Goal: Use online tool/utility: Utilize a website feature to perform a specific function

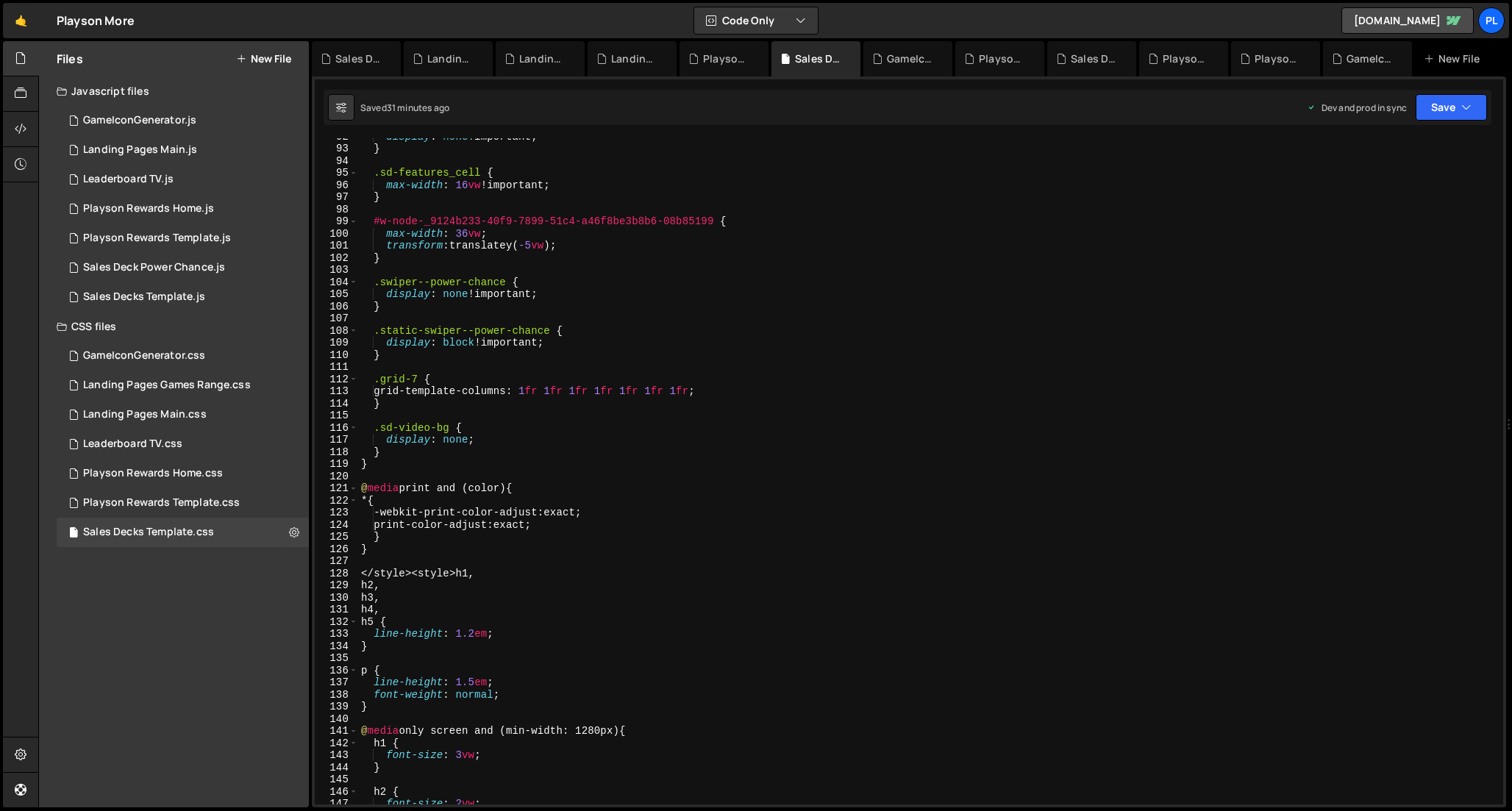
scroll to position [1123, 0]
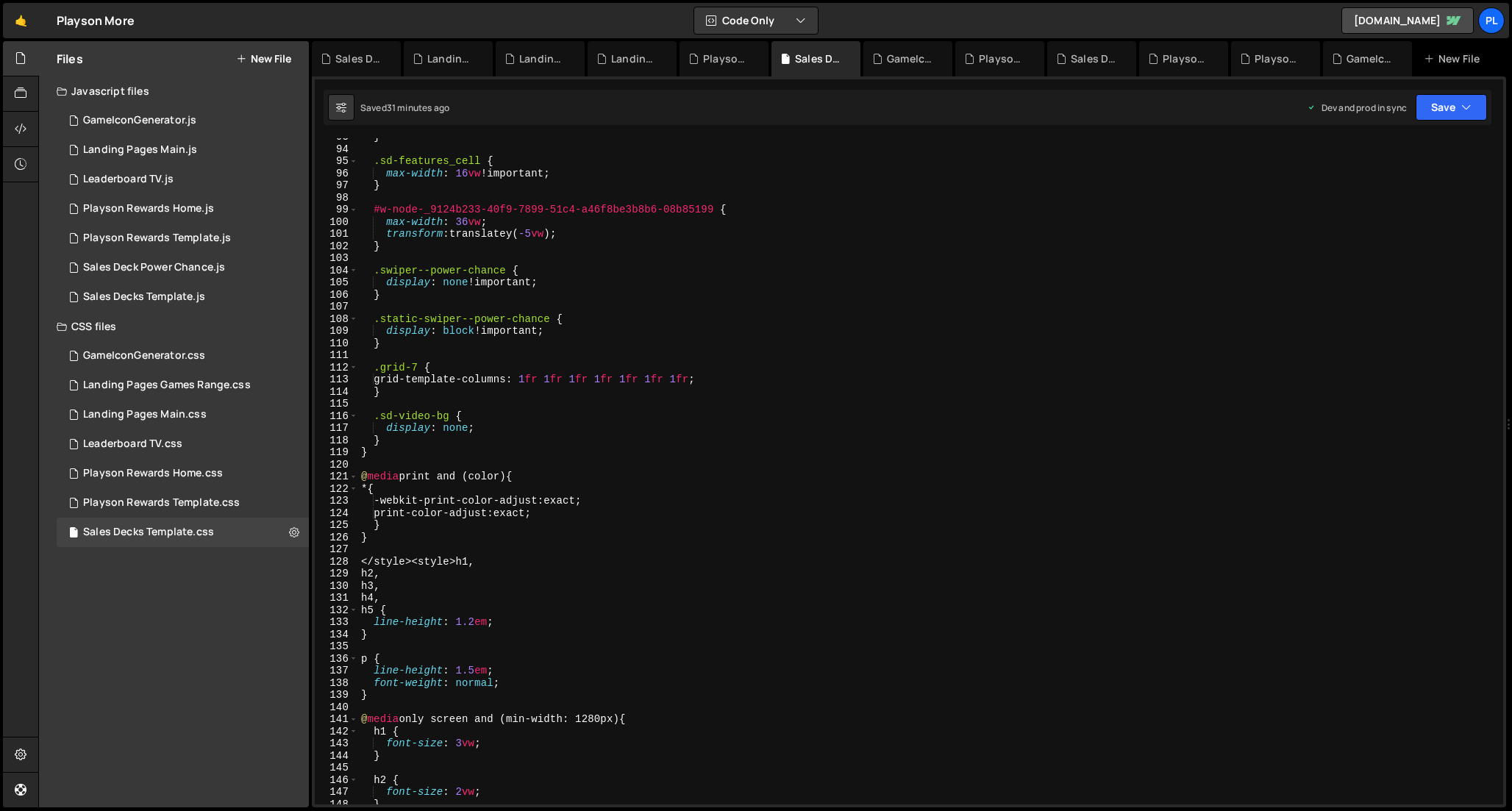
click at [446, 439] on div "} .sd-features_cell { max-width : 16 vw !important ; } #w-node-_9124b233-40f9-7…" at bounding box center [927, 476] width 1139 height 690
type textarea "}"
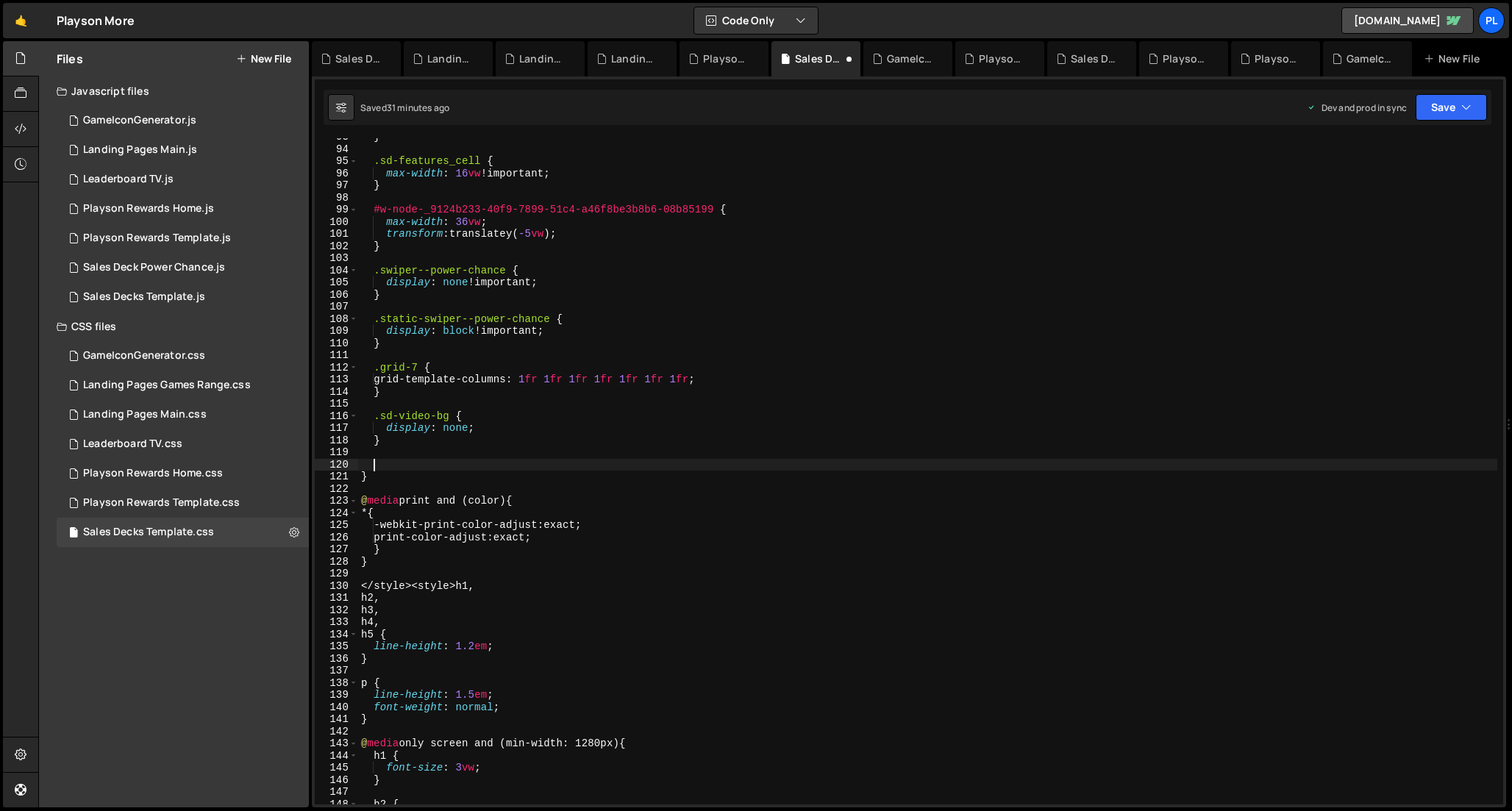
scroll to position [0, 0]
type textarea ".sd-section--commercial-proposal {}"
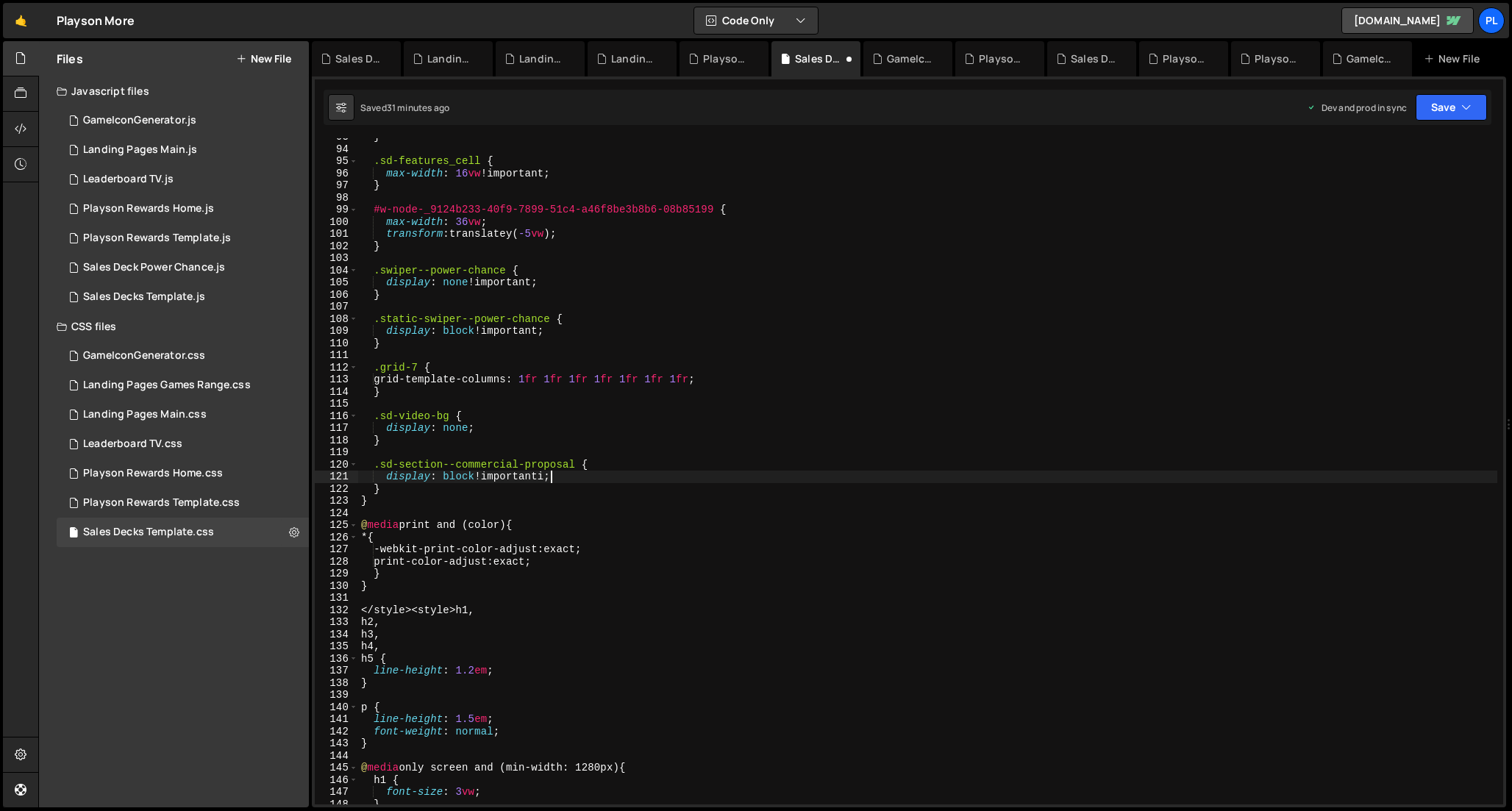
scroll to position [0, 9]
click at [413, 490] on div "} .sd-features_cell { max-width : 16 vw !important ; } #w-node-_9124b233-40f9-7…" at bounding box center [927, 476] width 1139 height 690
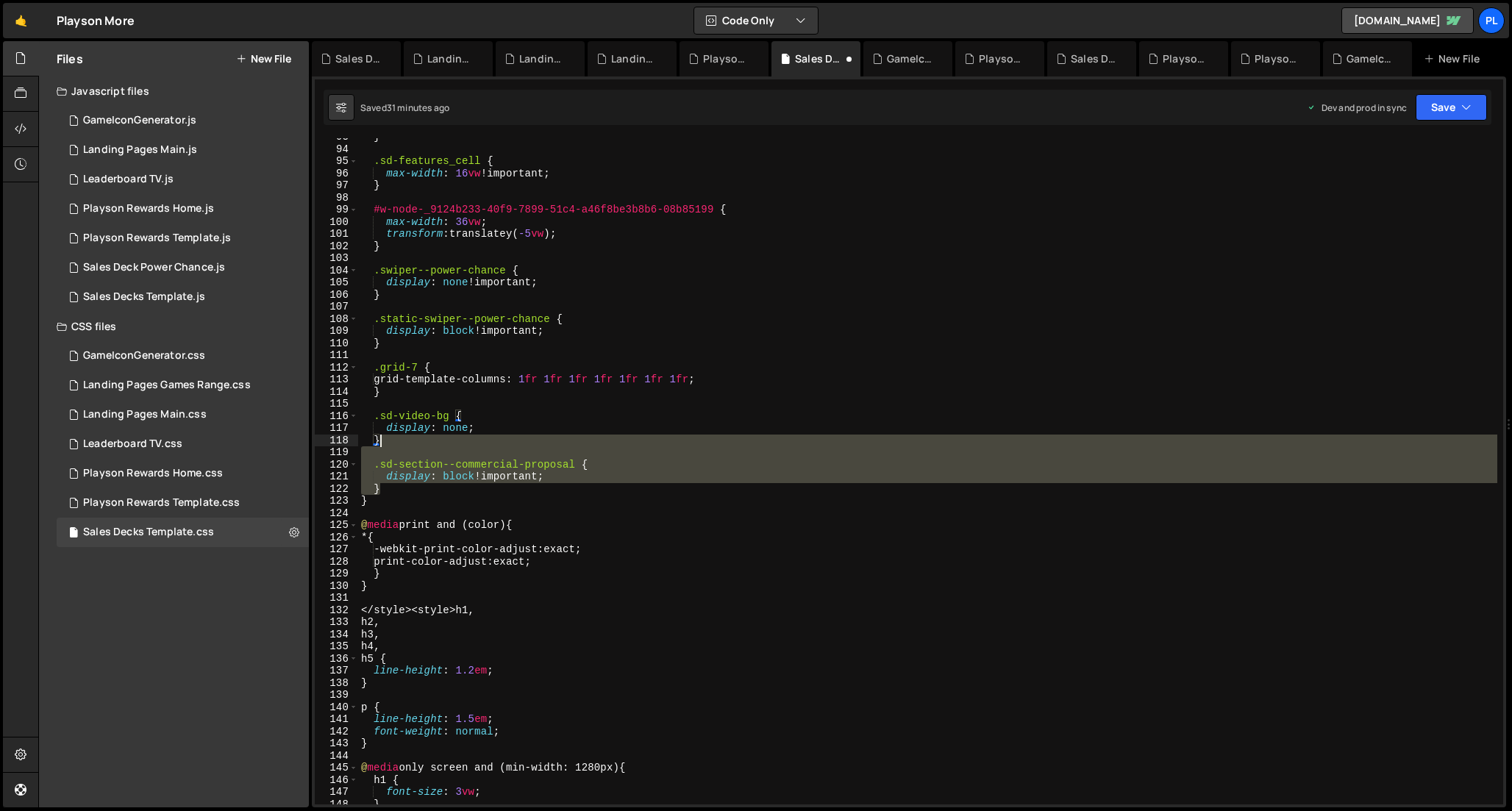
drag, startPoint x: 391, startPoint y: 488, endPoint x: 389, endPoint y: 440, distance: 48.0
click at [389, 440] on div "} .sd-features_cell { max-width : 16 vw !important ; } #w-node-_9124b233-40f9-7…" at bounding box center [927, 476] width 1139 height 690
click at [394, 486] on div "} .sd-features_cell { max-width : 16 vw !important ; } #w-node-_9124b233-40f9-7…" at bounding box center [927, 472] width 1139 height 666
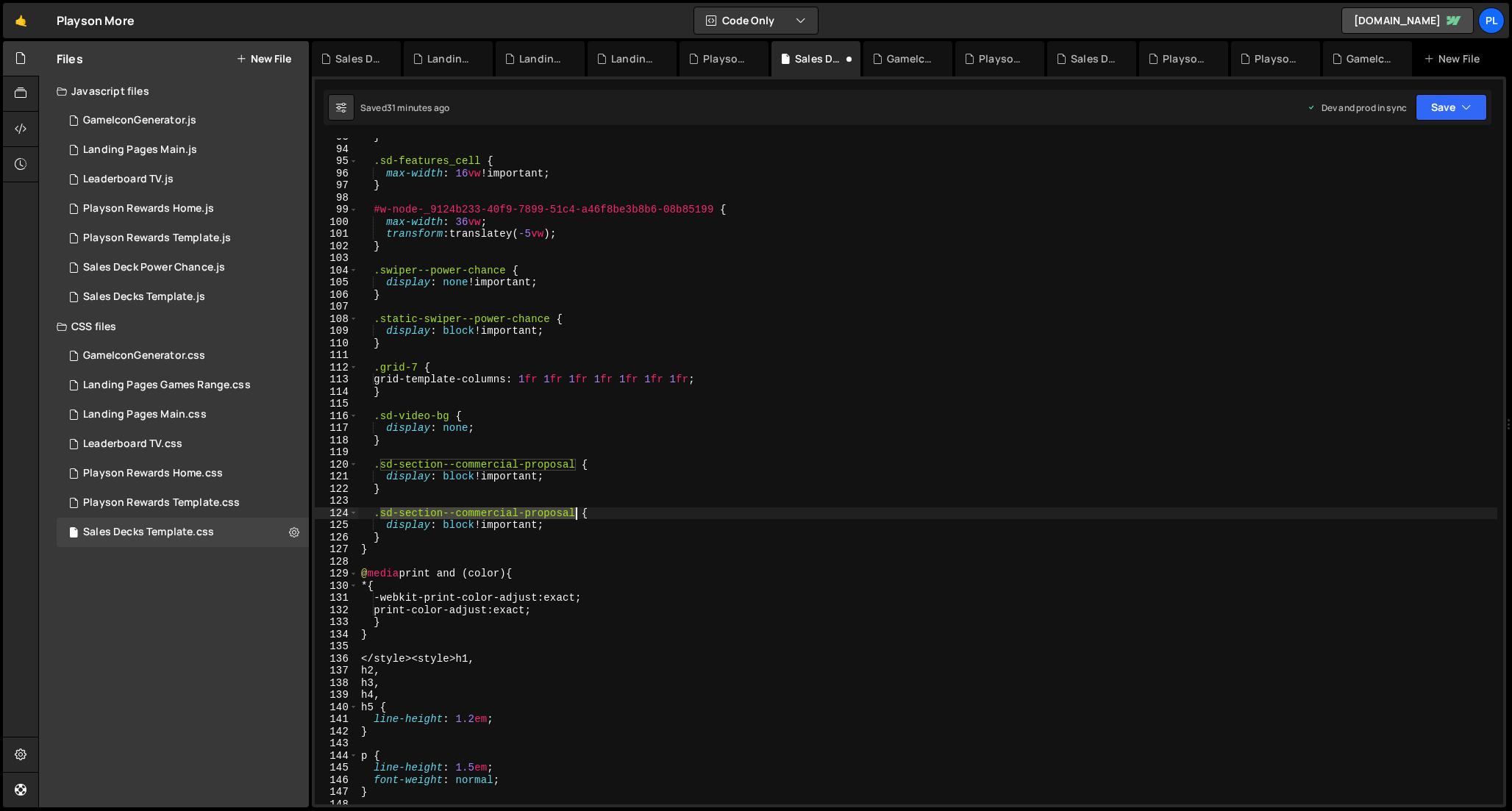
drag, startPoint x: 381, startPoint y: 514, endPoint x: 576, endPoint y: 511, distance: 195.0
click at [576, 511] on div "} .sd-features_cell { max-width : 16 vw !important ; } #w-node-_9124b233-40f9-7…" at bounding box center [927, 476] width 1139 height 690
paste textarea "lide-descr"
click at [465, 527] on div "} .sd-features_cell { max-width : 16 vw !important ; } #w-node-_9124b233-40f9-7…" at bounding box center [927, 476] width 1139 height 690
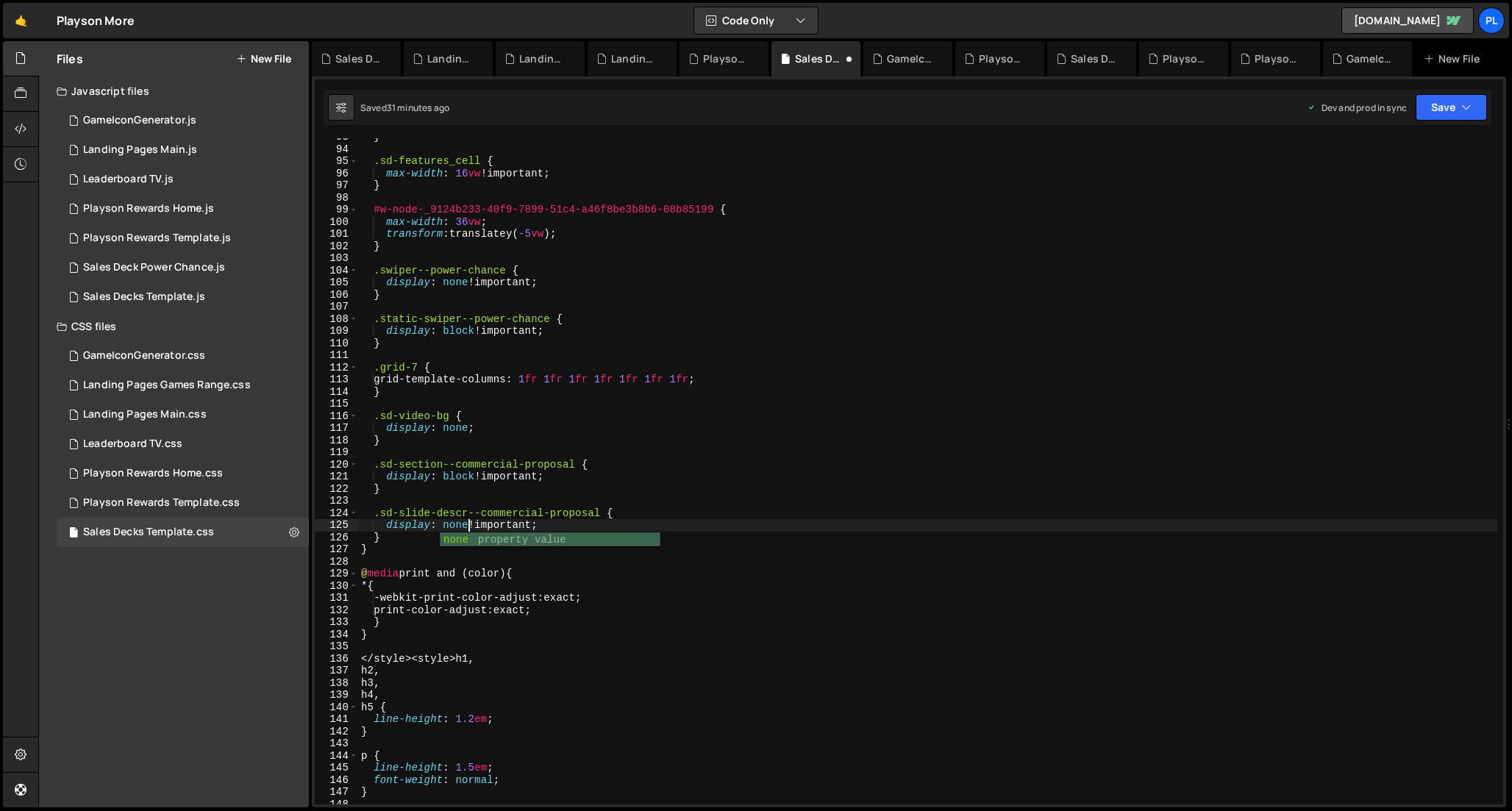
scroll to position [0, 7]
click at [677, 518] on div "} .sd-features_cell { max-width : 16 vw !important ; } #w-node-_9124b233-40f9-7…" at bounding box center [927, 476] width 1139 height 690
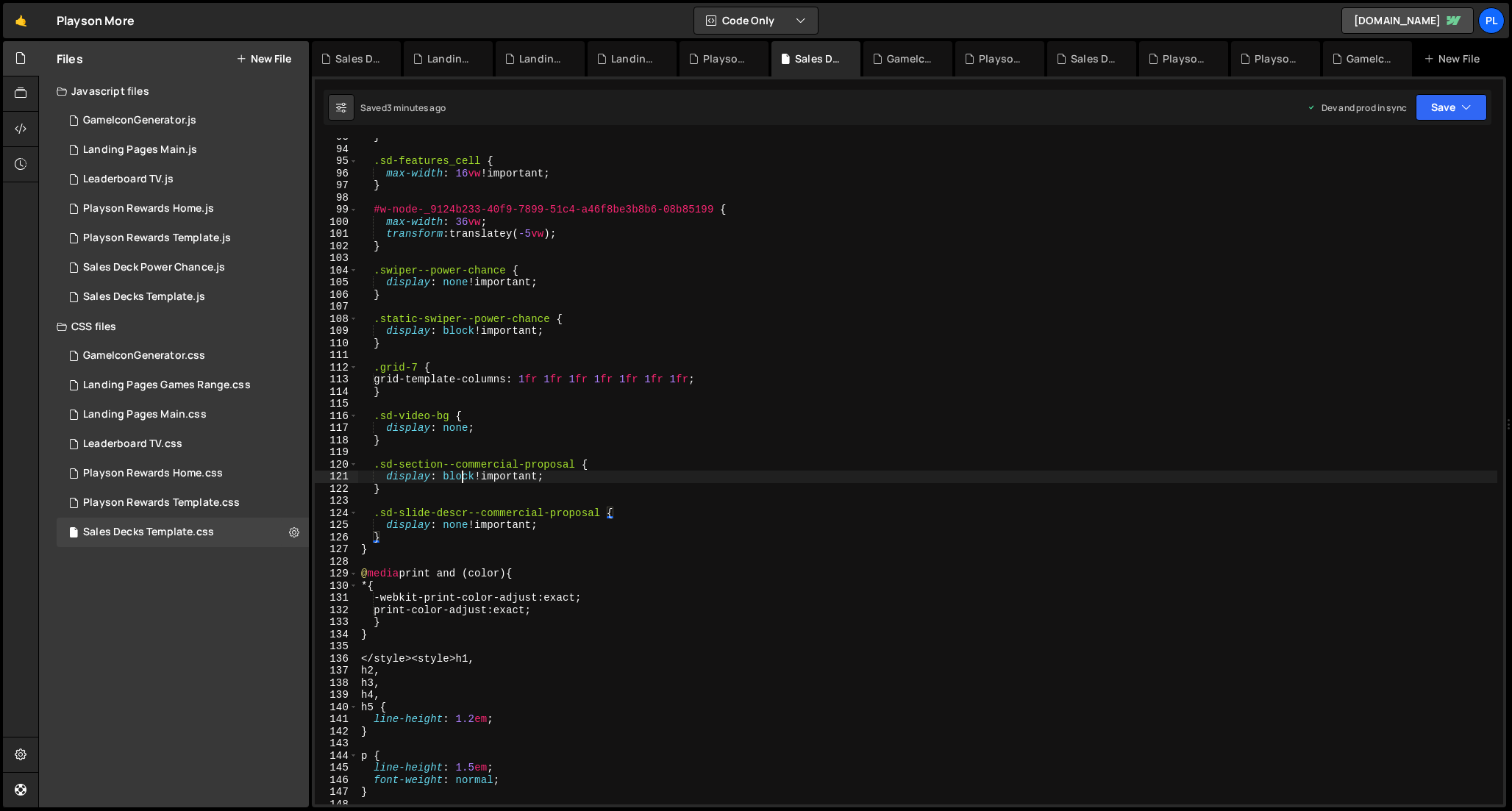
click at [460, 477] on div "} .sd-features_cell { max-width : 16 vw !important ; } #w-node-_9124b233-40f9-7…" at bounding box center [927, 476] width 1139 height 690
click at [456, 530] on div "} .sd-features_cell { max-width : 16 vw !important ; } #w-node-_9124b233-40f9-7…" at bounding box center [927, 476] width 1139 height 690
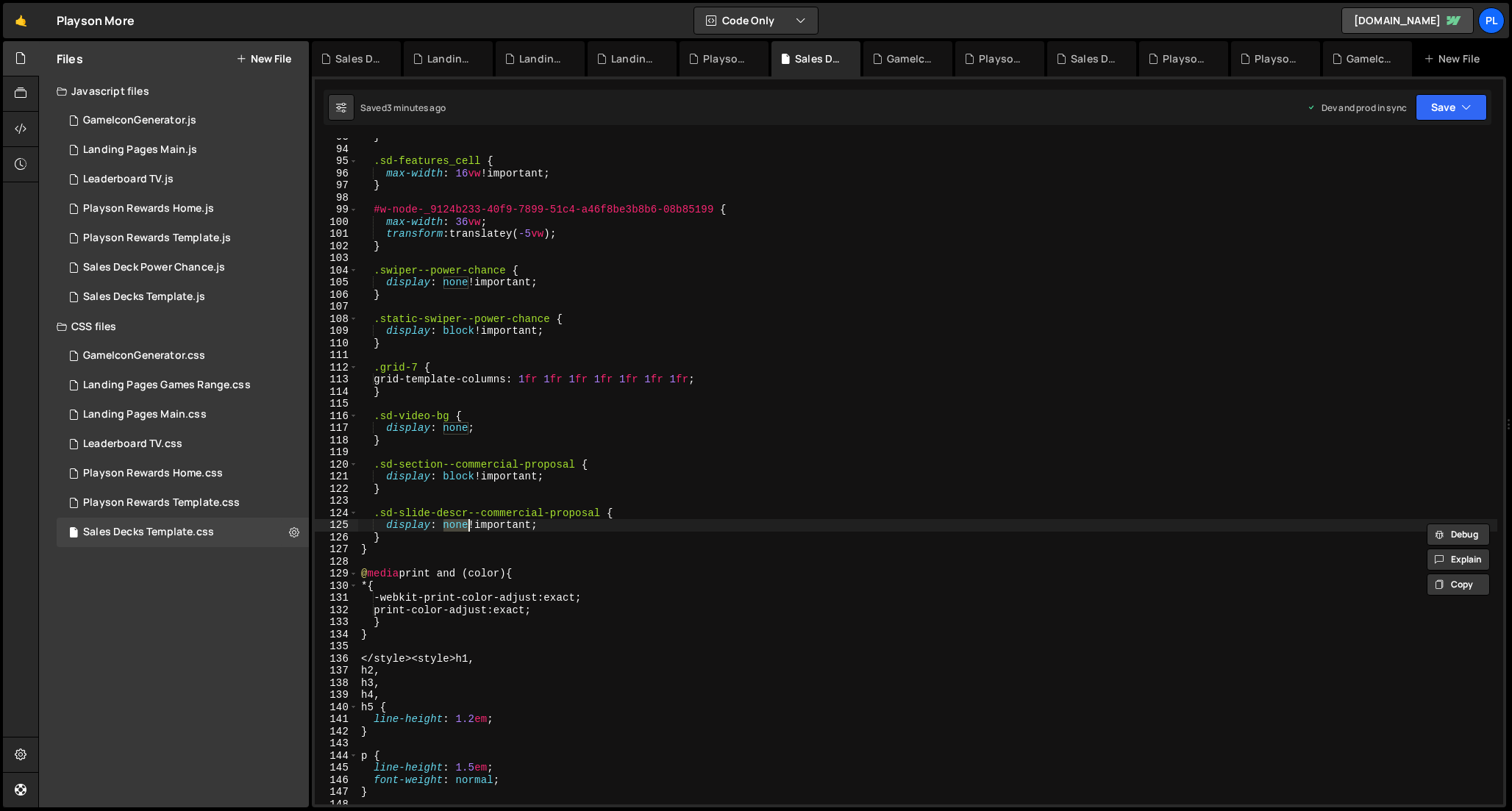
paste textarea "block"
click at [573, 528] on div "} .sd-features_cell { max-width : 16 vw !important ; } #w-node-_9124b233-40f9-7…" at bounding box center [927, 476] width 1139 height 690
click at [608, 316] on div "} .sd-features_cell { max-width : 16 vw !important ; } #w-node-_9124b233-40f9-7…" at bounding box center [927, 476] width 1139 height 690
type textarea ".static-swiper--power-chance {"
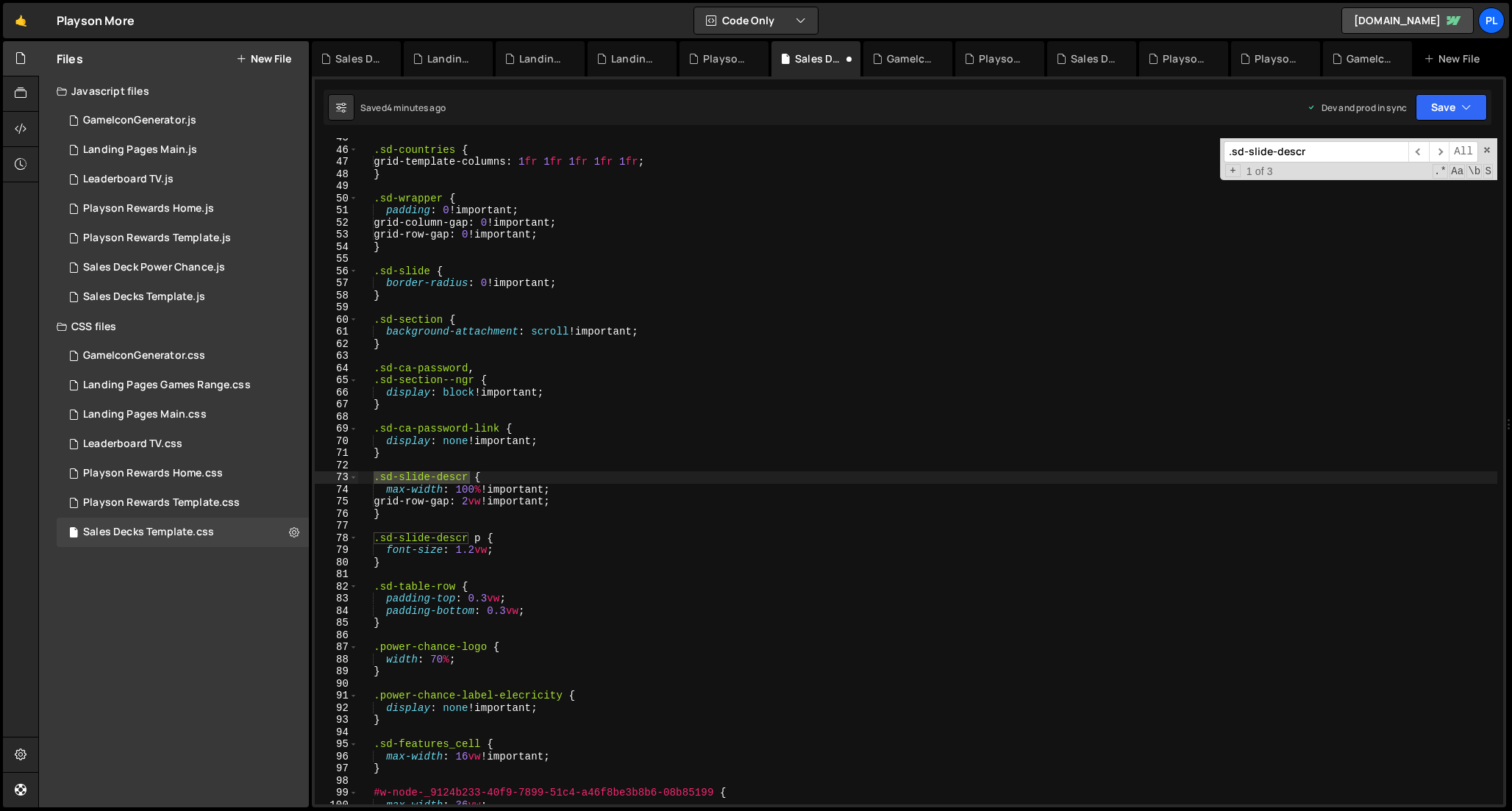
scroll to position [541, 0]
type input ".sd-slide-descr"
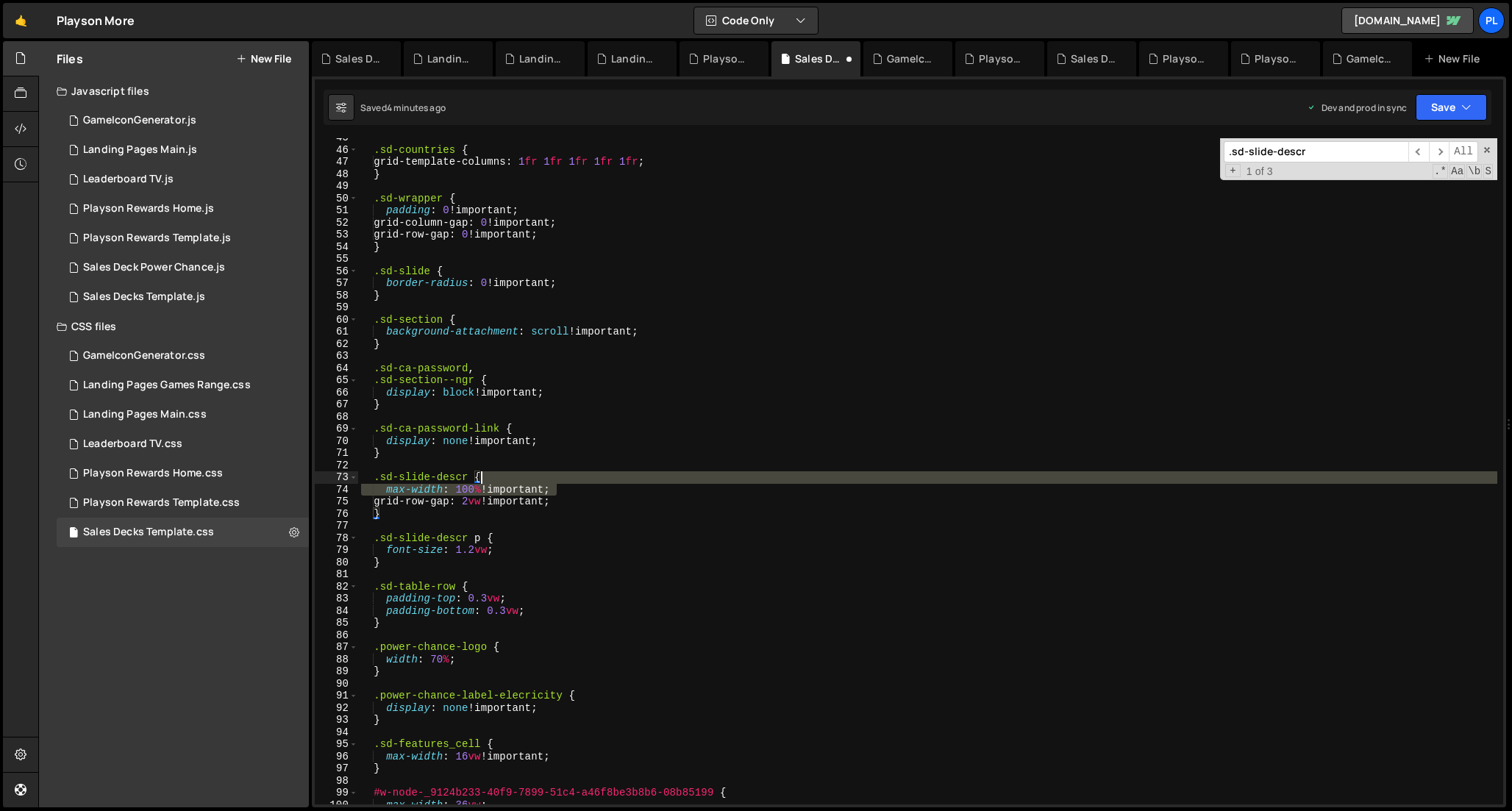
drag, startPoint x: 566, startPoint y: 489, endPoint x: 566, endPoint y: 475, distance: 14.0
click at [566, 475] on div ".sd-countries { grid-template-columns : 1 fr 1 fr 1 fr 1 fr 1 fr ; } .sd-wrappe…" at bounding box center [927, 477] width 1139 height 690
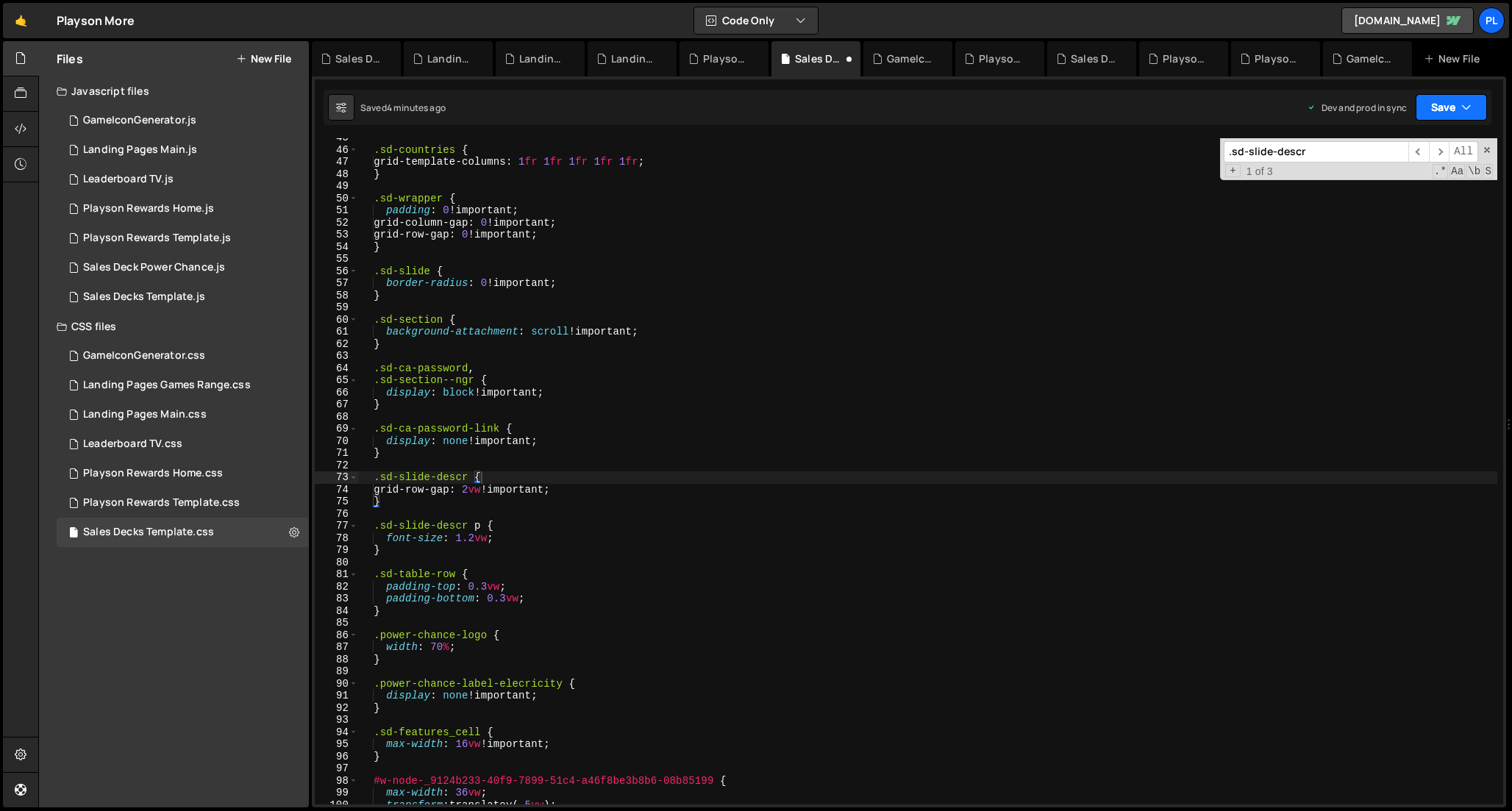
click at [1428, 99] on button "Save" at bounding box center [1451, 107] width 72 height 27
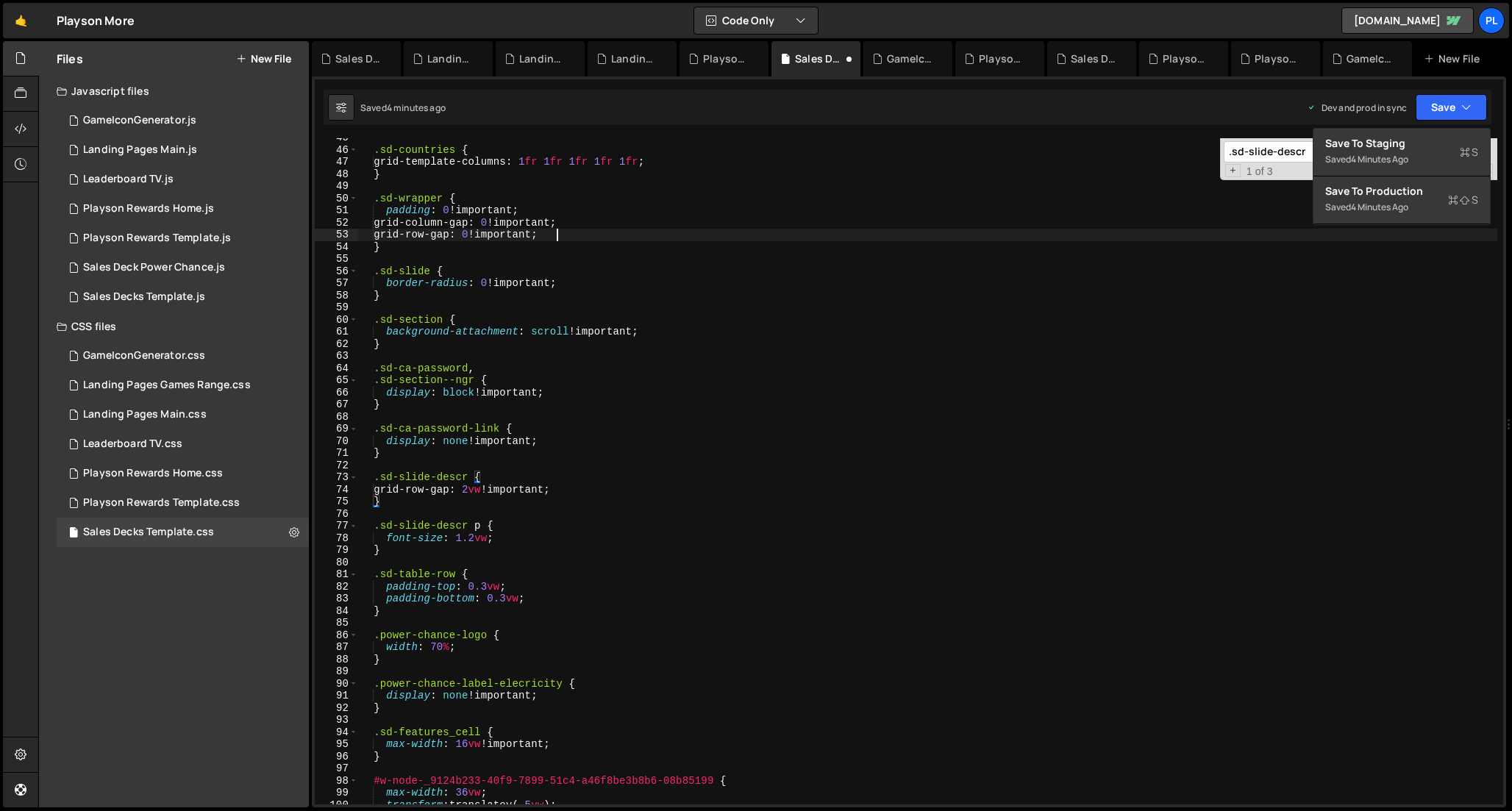
click at [1113, 237] on div ".sd-countries { grid-template-columns : 1 fr 1 fr 1 fr 1 fr 1 fr ; } .sd-wrappe…" at bounding box center [927, 477] width 1139 height 690
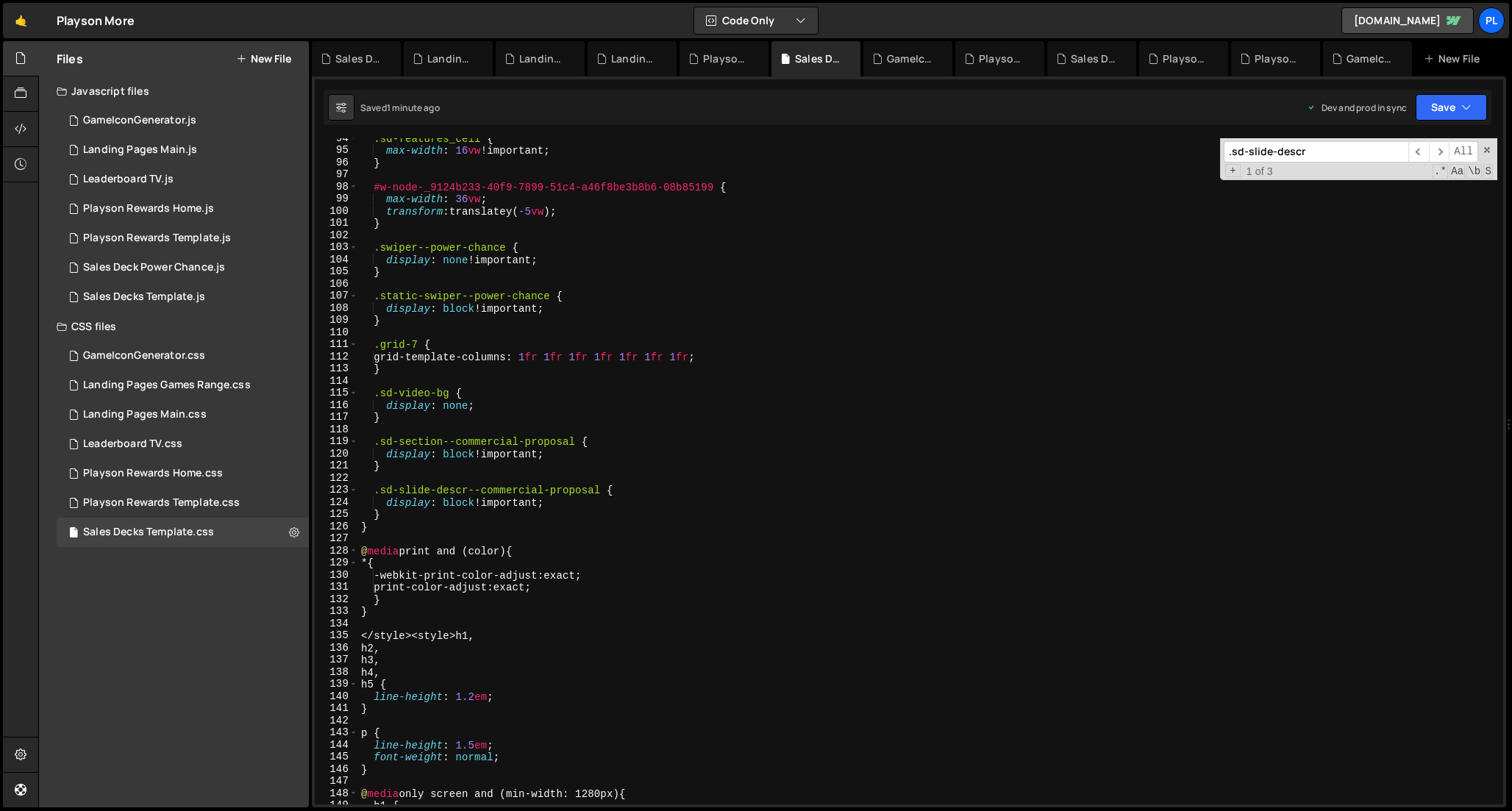
scroll to position [1209, 0]
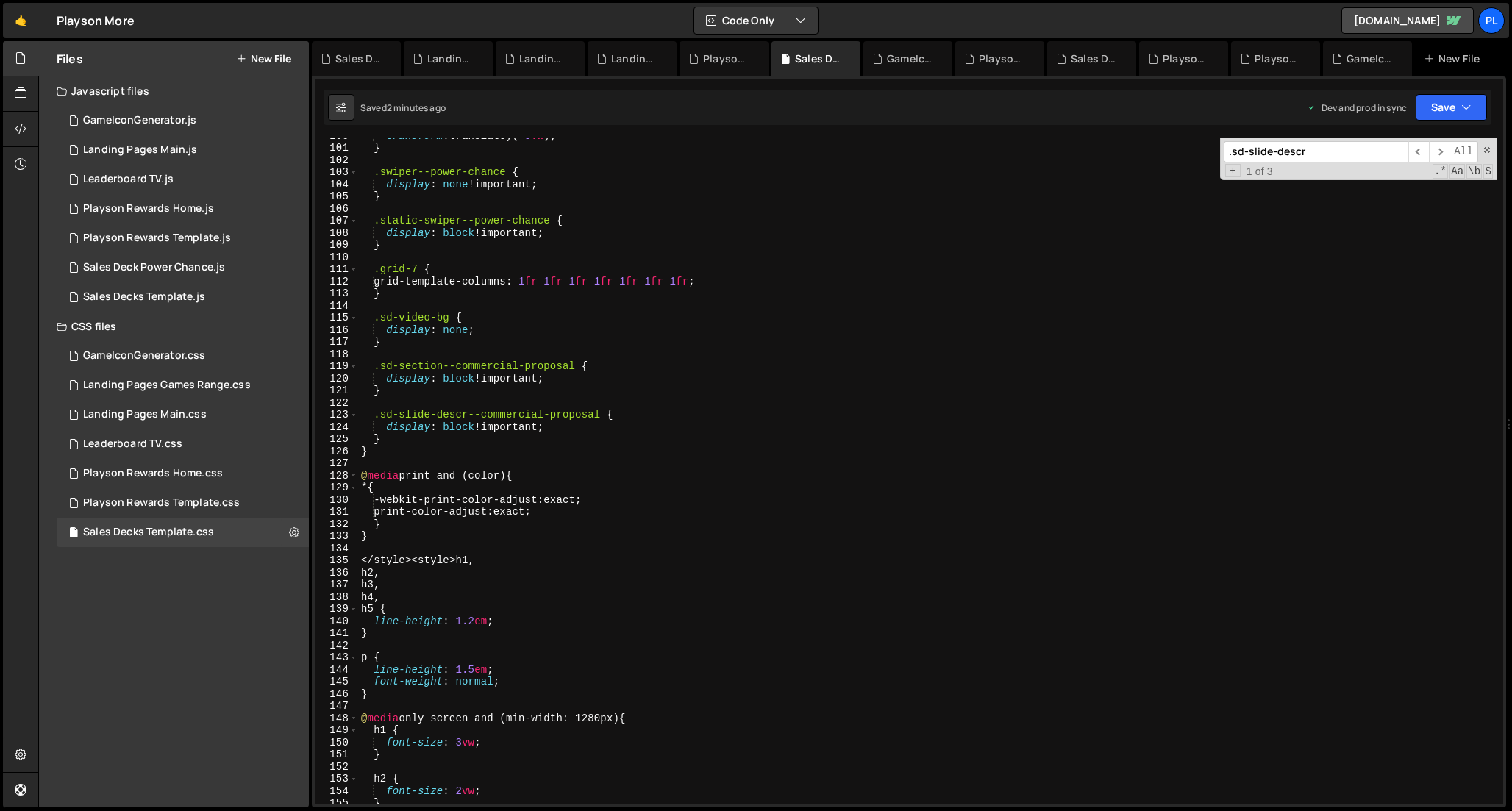
click at [467, 377] on div "transform : translatey( -5 vw ) ; } .swiper--power-chance { display : none !imp…" at bounding box center [927, 475] width 1139 height 690
click at [463, 419] on div "transform : translatey( -5 vw ) ; } .swiper--power-chance { display : none !imp…" at bounding box center [927, 475] width 1139 height 690
click at [458, 429] on div "transform : translatey( -5 vw ) ; } .swiper--power-chance { display : none !imp…" at bounding box center [927, 475] width 1139 height 690
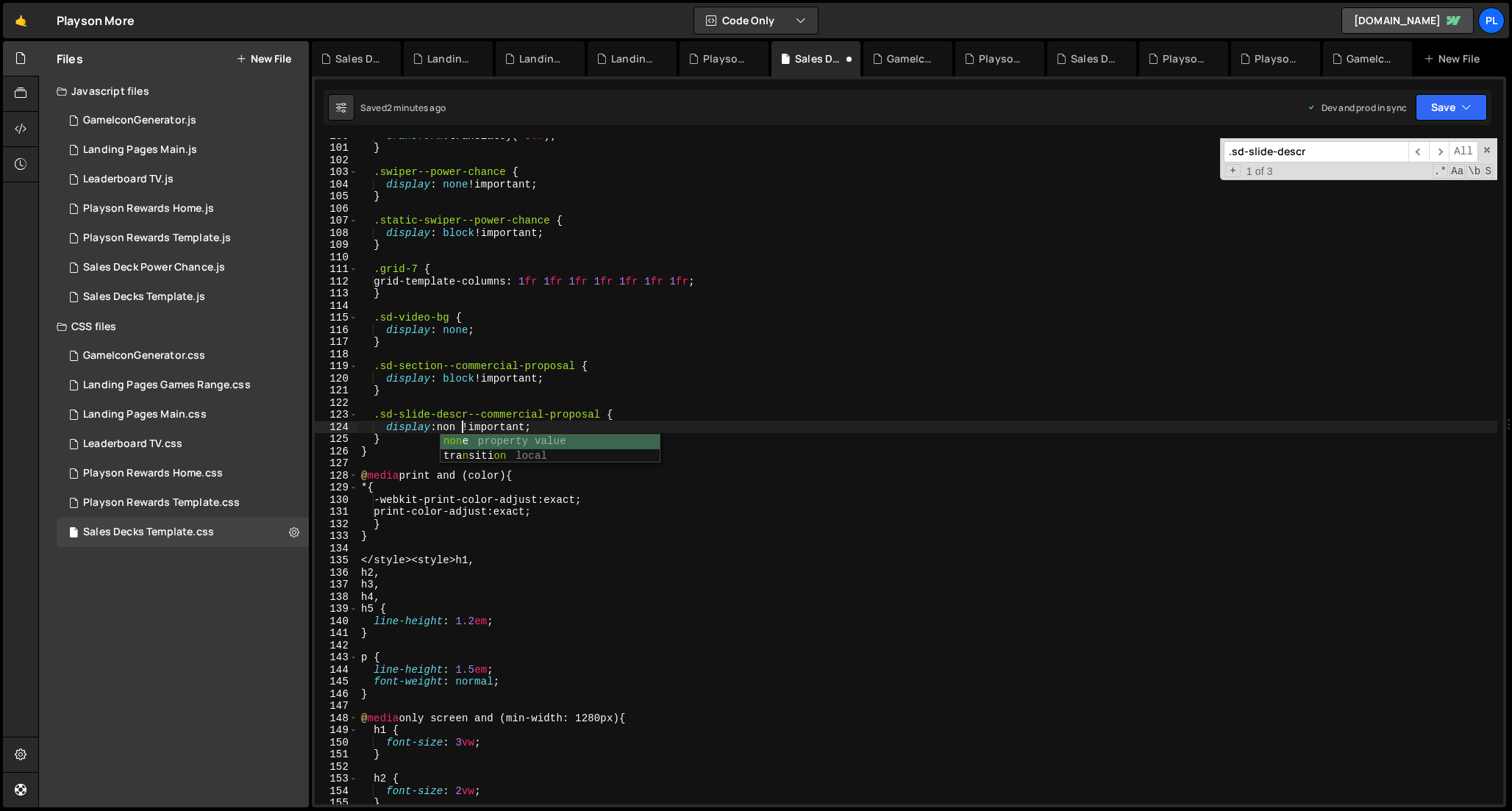
scroll to position [0, 7]
type textarea "display: none !important;"
click at [1330, 148] on input ".sd-slide-descr" at bounding box center [1316, 152] width 185 height 22
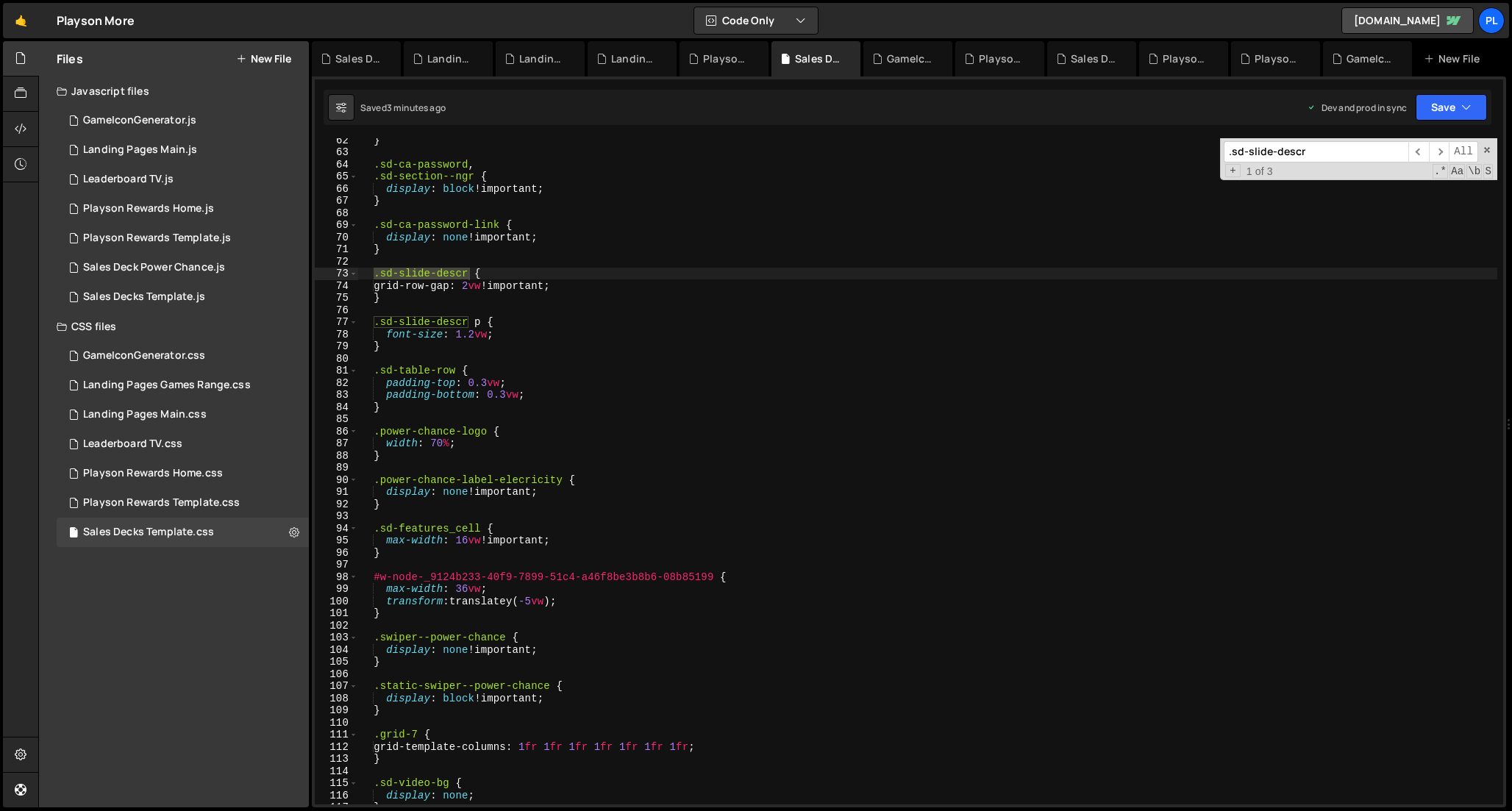
scroll to position [1146, 0]
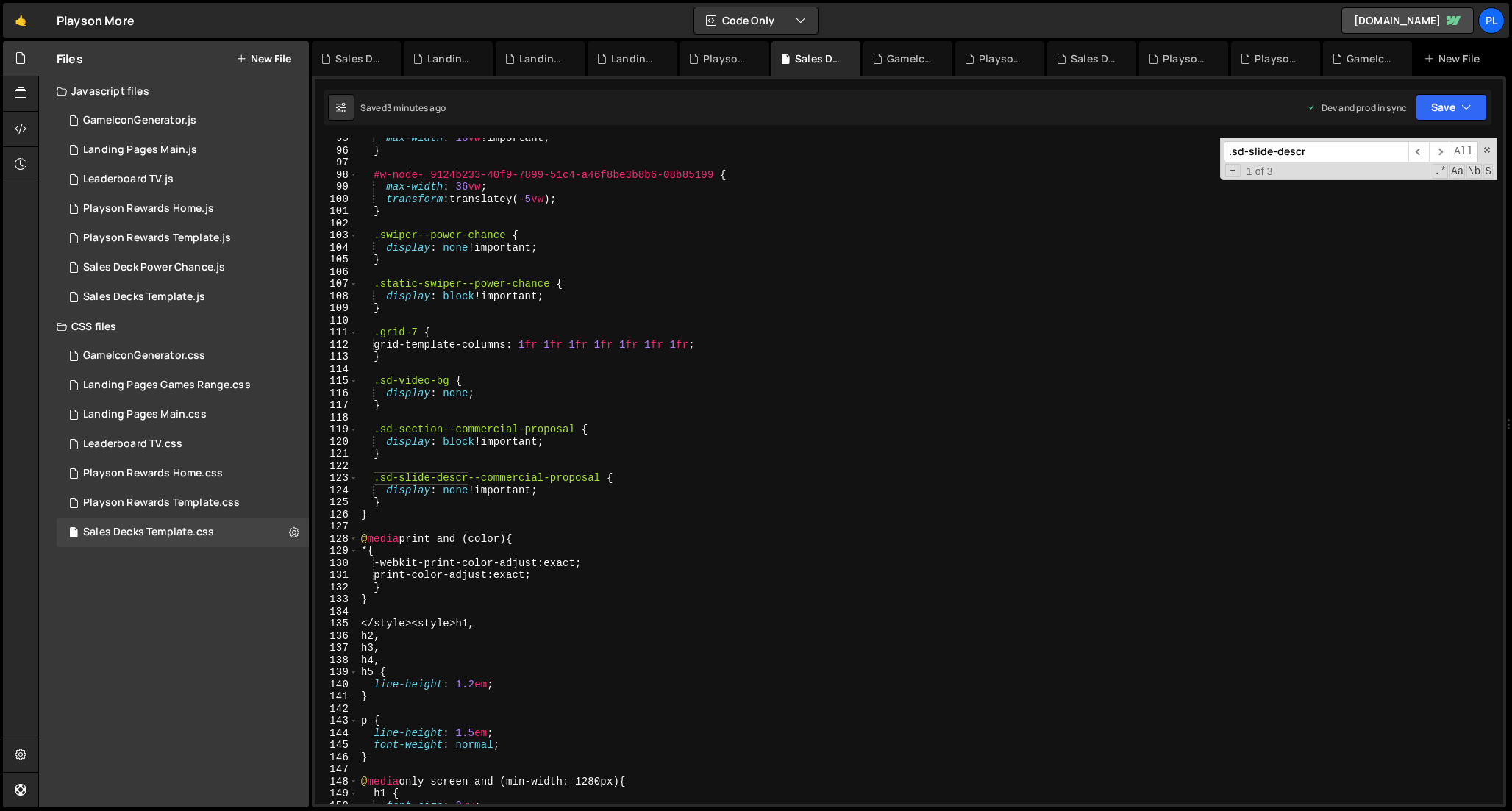
click at [581, 492] on div "max-width : 16 vw !important ; } #w-node-_9124b233-40f9-7899-51c4-a46f8be3b8b6-…" at bounding box center [927, 478] width 1139 height 690
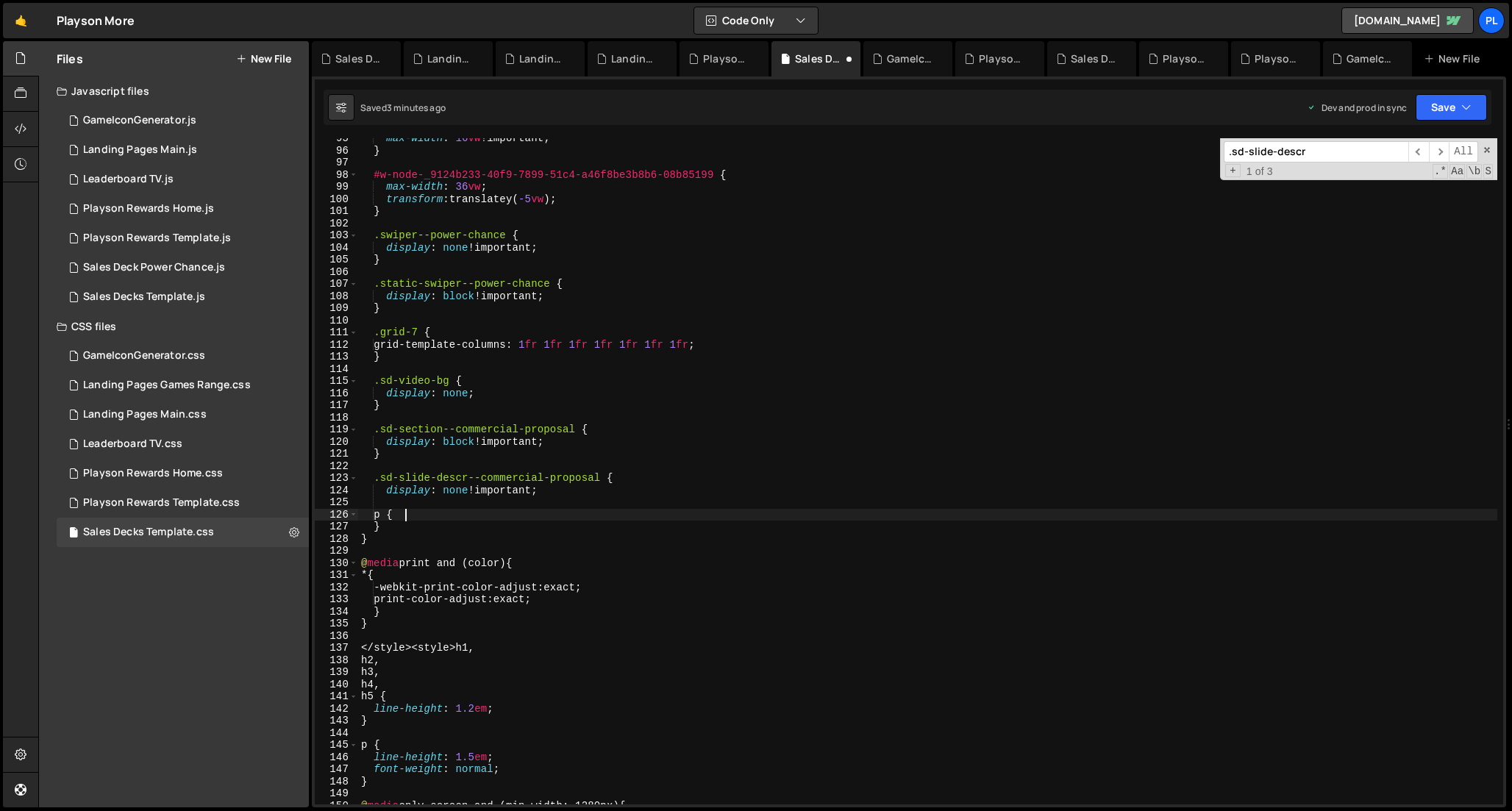
type textarea "p {}"
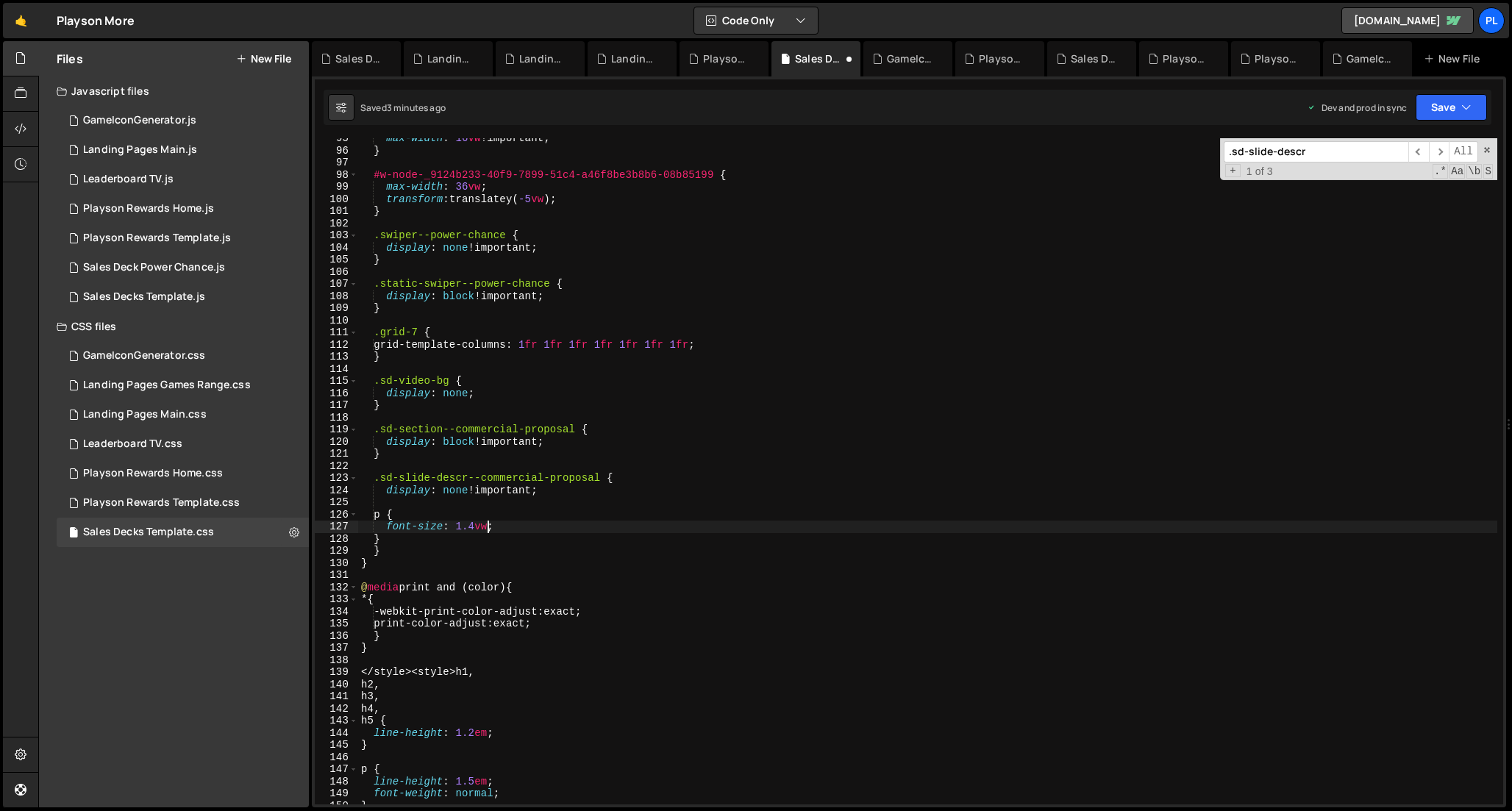
scroll to position [0, 8]
click at [372, 536] on div "max-width : 16 vw !important ; } #w-node-_9124b233-40f9-7899-51c4-a46f8be3b8b6-…" at bounding box center [927, 478] width 1139 height 690
click at [387, 525] on div "max-width : 16 vw !important ; } #w-node-_9124b233-40f9-7899-51c4-a46f8be3b8b6-…" at bounding box center [927, 478] width 1139 height 690
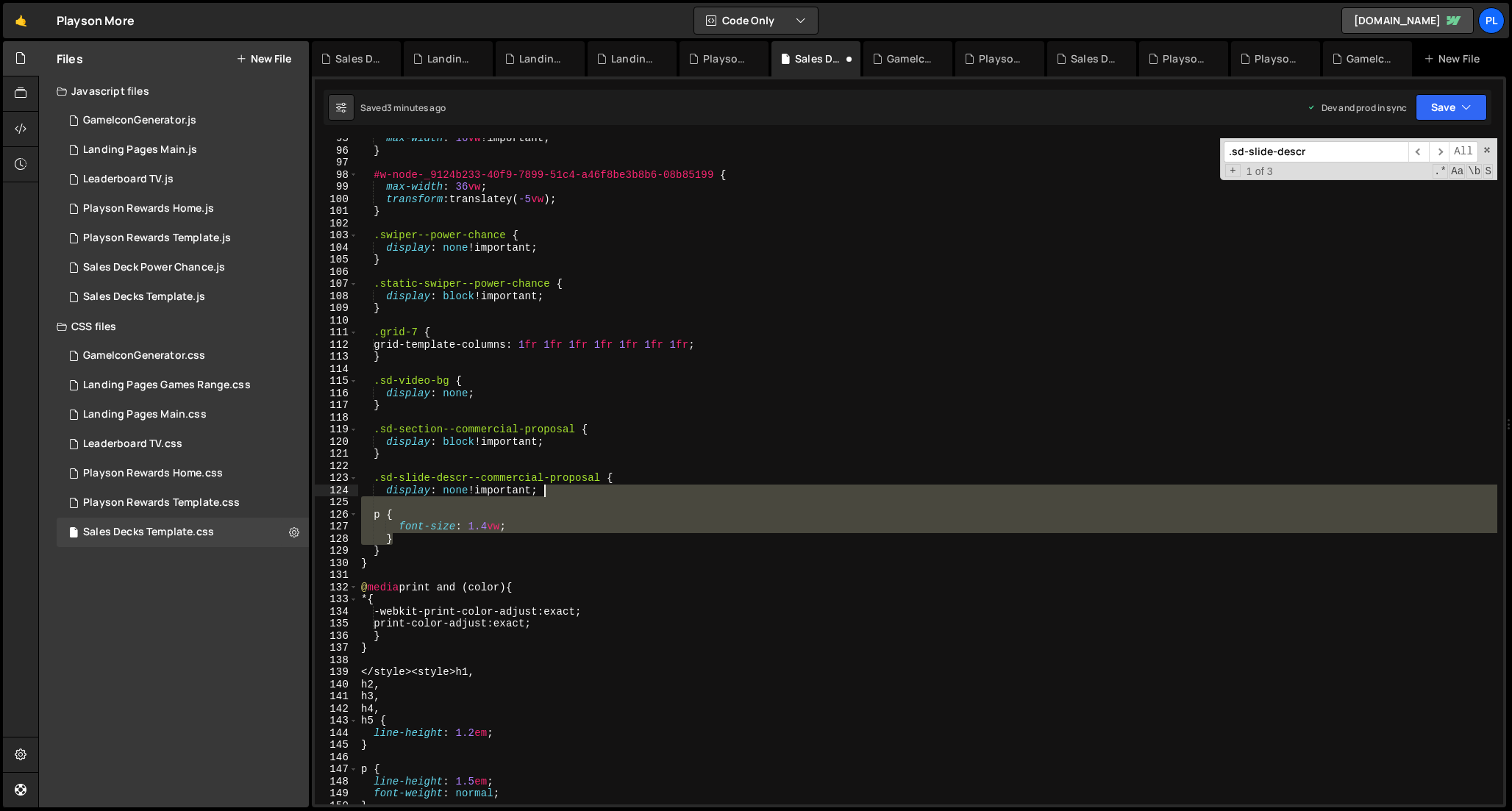
drag, startPoint x: 417, startPoint y: 538, endPoint x: 641, endPoint y: 493, distance: 228.5
click at [641, 493] on div "max-width : 16 vw !important ; } #w-node-_9124b233-40f9-7899-51c4-a46f8be3b8b6-…" at bounding box center [927, 478] width 1139 height 690
click at [433, 545] on div "max-width : 16 vw !important ; } #w-node-_9124b233-40f9-7899-51c4-a46f8be3b8b6-…" at bounding box center [927, 472] width 1139 height 666
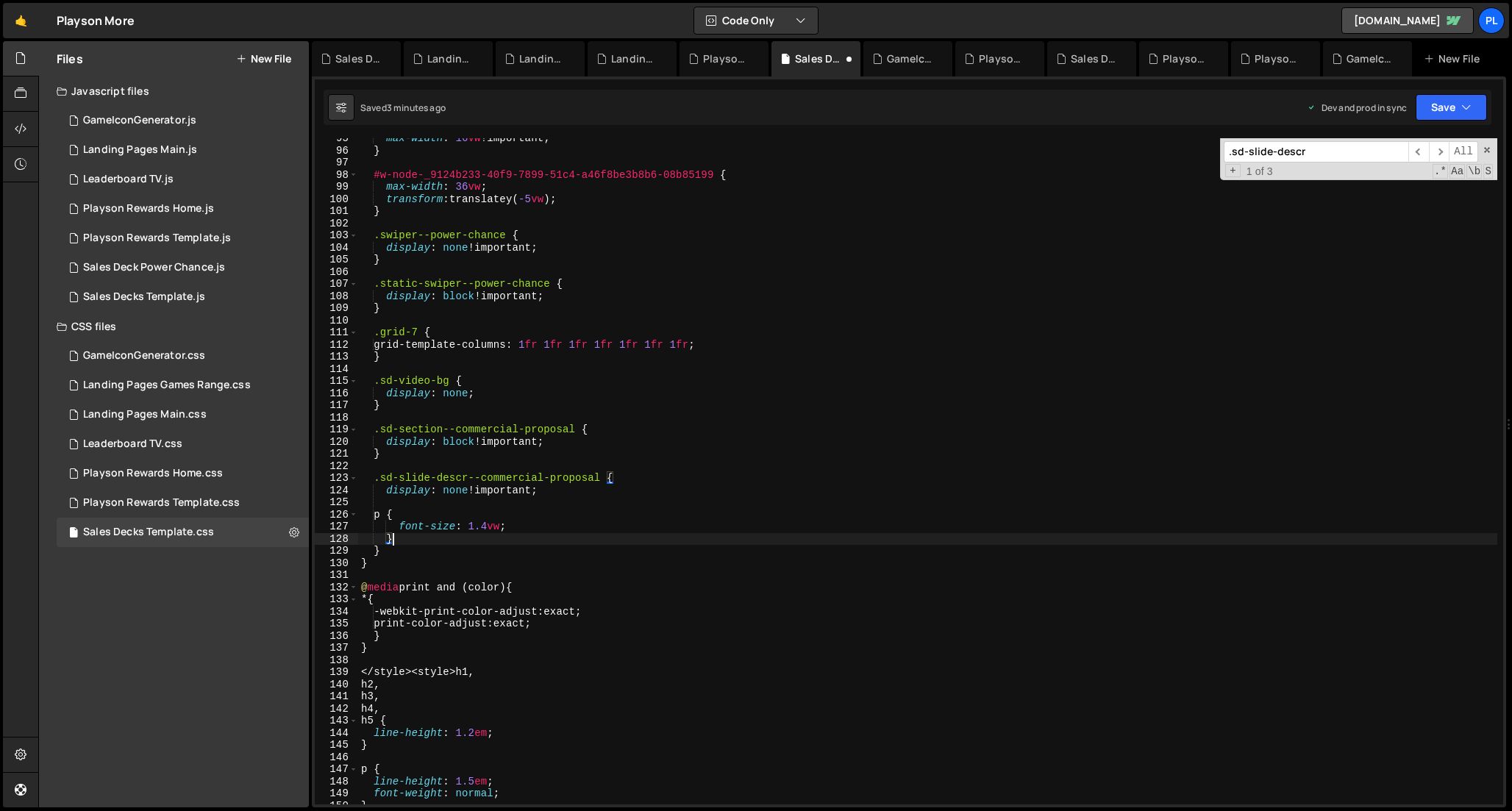
paste textarea "p {"
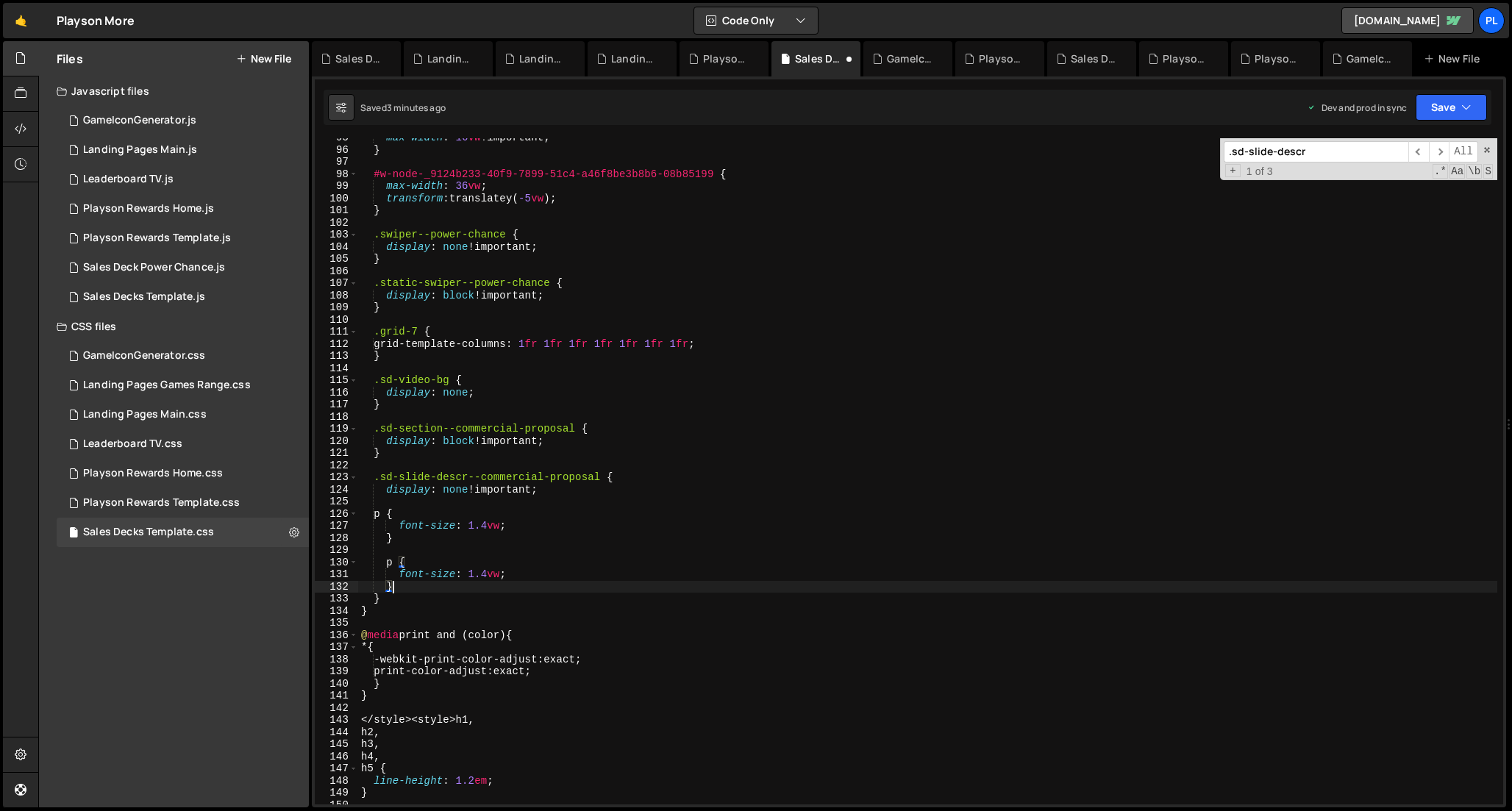
scroll to position [1180, 0]
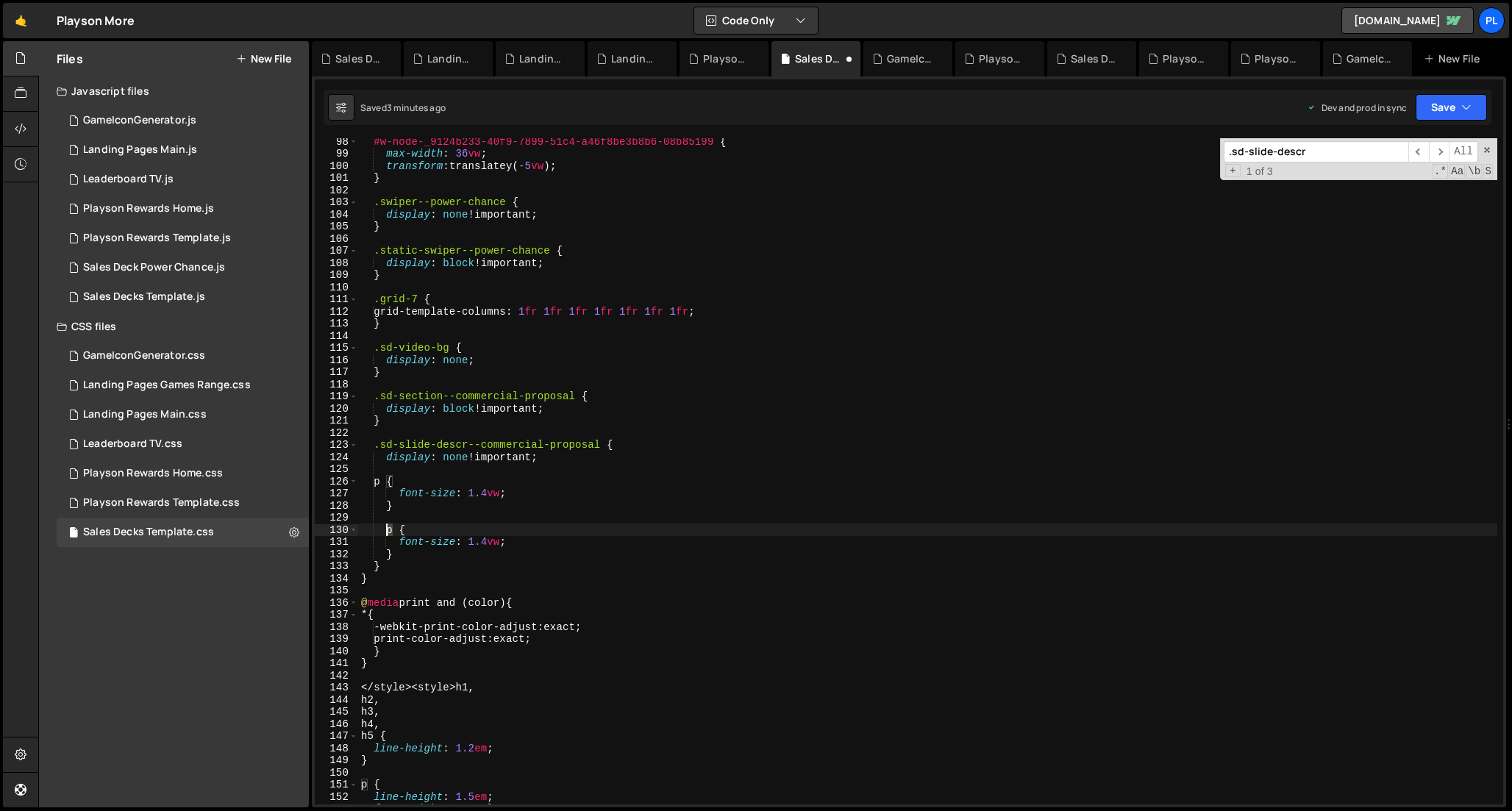
drag, startPoint x: 392, startPoint y: 533, endPoint x: 383, endPoint y: 533, distance: 9.0
click at [383, 533] on div "#w-node-_9124b233-40f9-7899-51c4-a46f8be3b8b6-08b85199 { max-width : 36 vw ; tr…" at bounding box center [927, 481] width 1139 height 690
drag, startPoint x: 486, startPoint y: 542, endPoint x: 468, endPoint y: 542, distance: 18.0
click at [468, 542] on div "#w-node-_9124b233-40f9-7899-51c4-a46f8be3b8b6-08b85199 { max-width : 36 vw ; tr…" at bounding box center [927, 481] width 1139 height 690
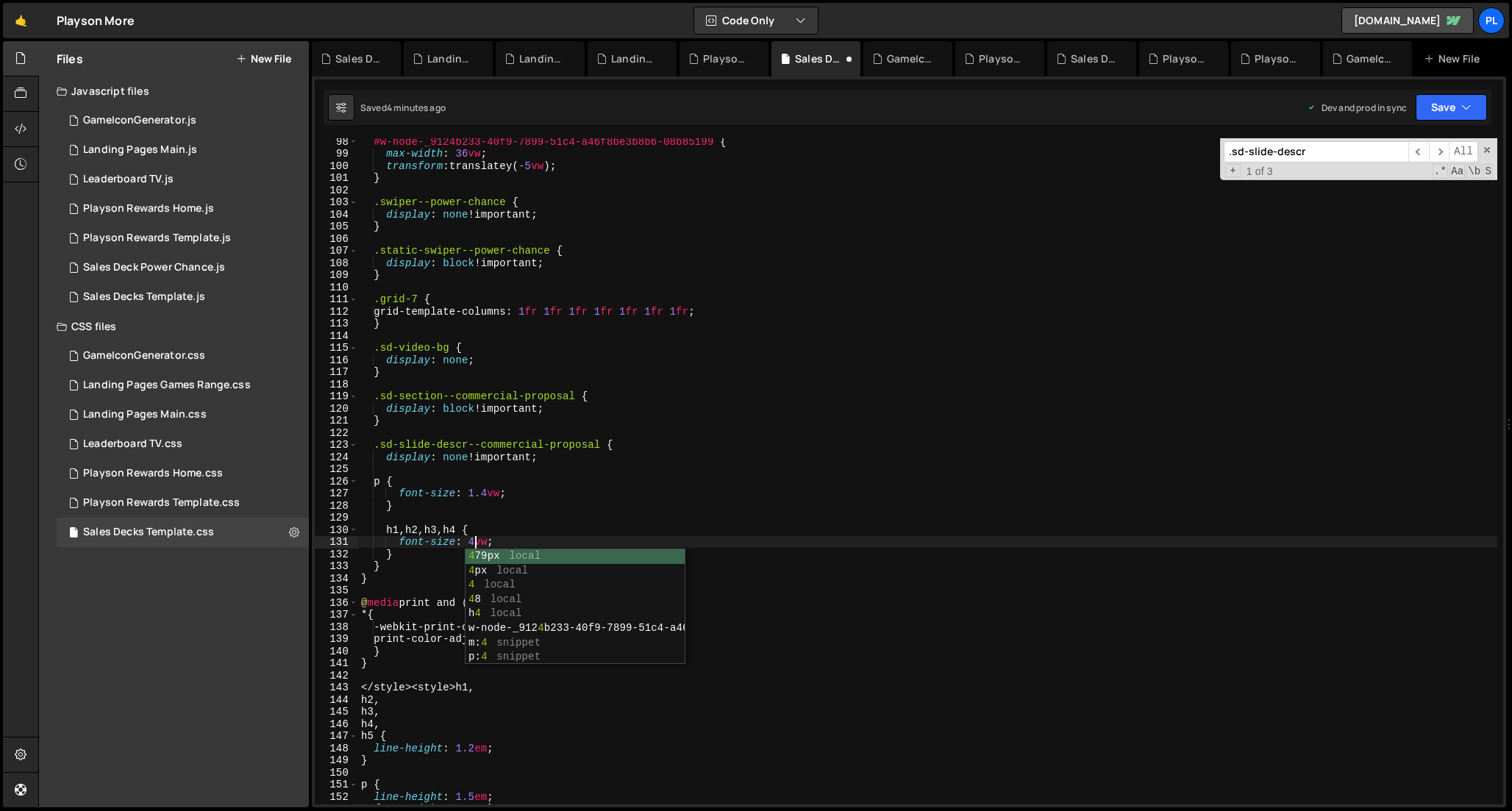
click at [530, 546] on div "#w-node-_9124b233-40f9-7899-51c4-a46f8be3b8b6-08b85199 { max-width : 36 vw ; tr…" at bounding box center [927, 481] width 1139 height 690
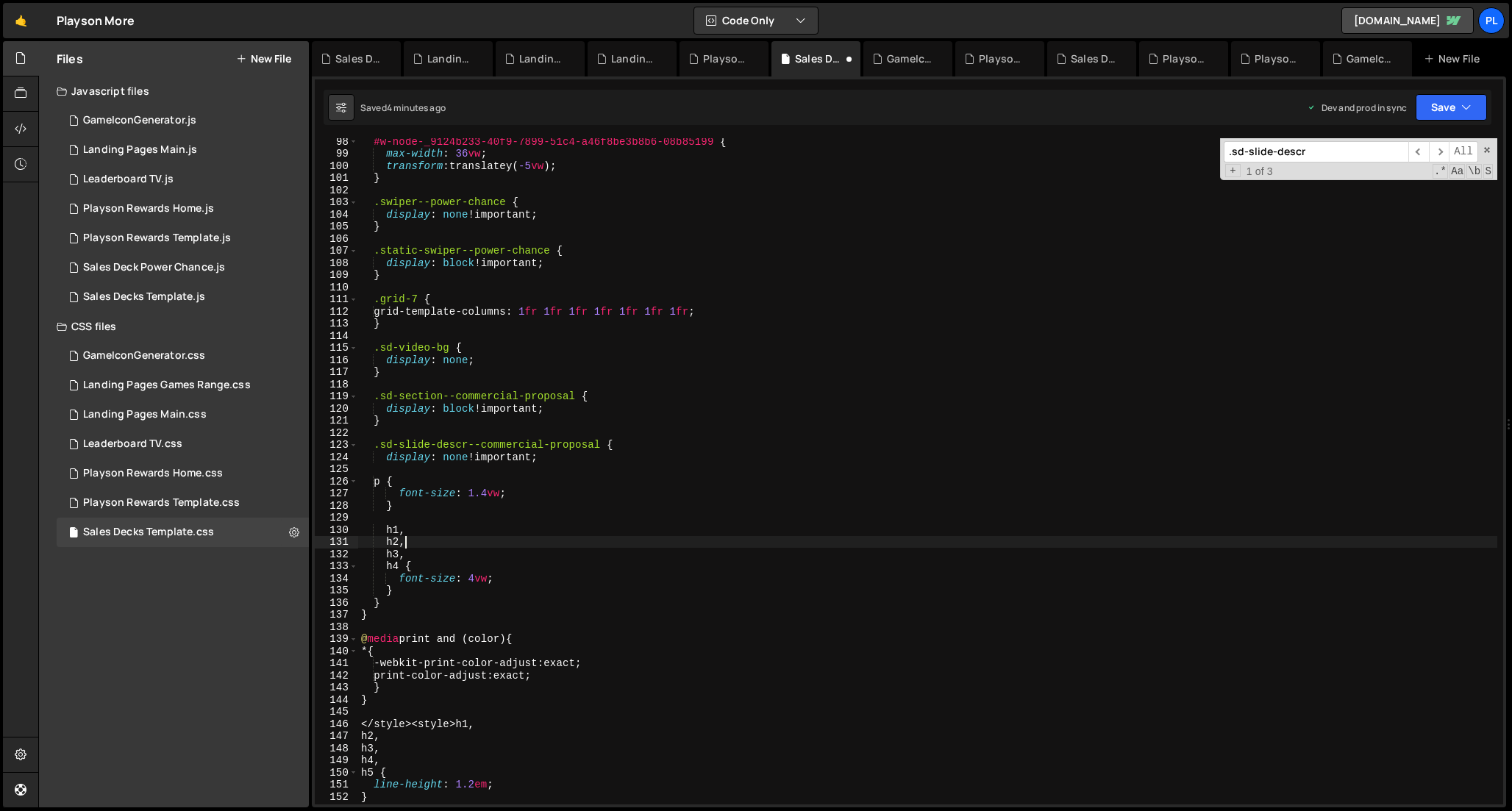
scroll to position [0, 2]
drag, startPoint x: 376, startPoint y: 445, endPoint x: 588, endPoint y: 445, distance: 212.0
click at [588, 445] on div "#w-node-_9124b233-40f9-7899-51c4-a46f8be3b8b6-08b85199 { max-width : 36 vw ; tr…" at bounding box center [927, 481] width 1139 height 690
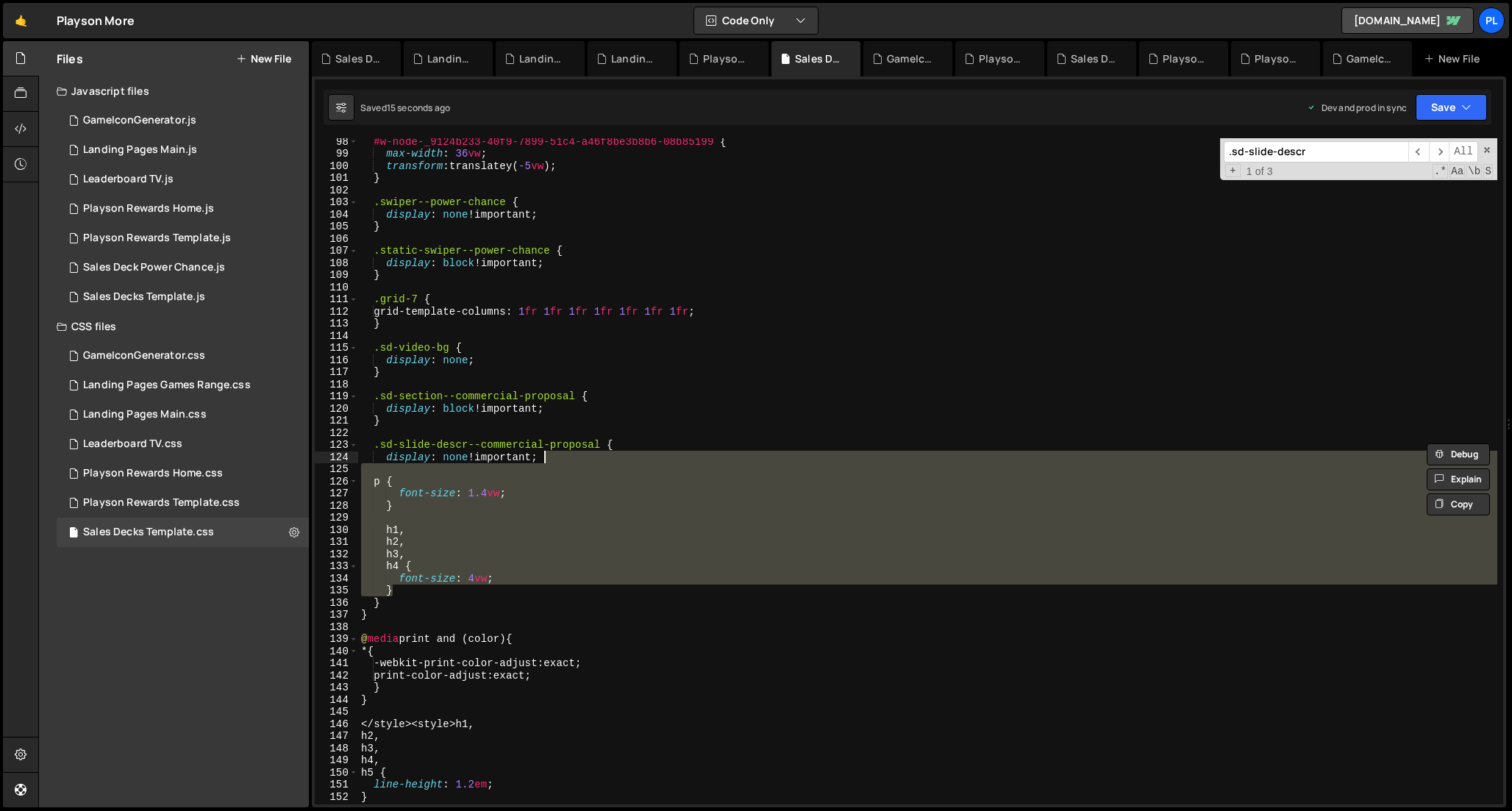
drag, startPoint x: 404, startPoint y: 588, endPoint x: 585, endPoint y: 458, distance: 222.8
click at [585, 458] on div "#w-node-_9124b233-40f9-7899-51c4-a46f8be3b8b6-08b85199 { max-width : 36 vw ; tr…" at bounding box center [927, 481] width 1139 height 690
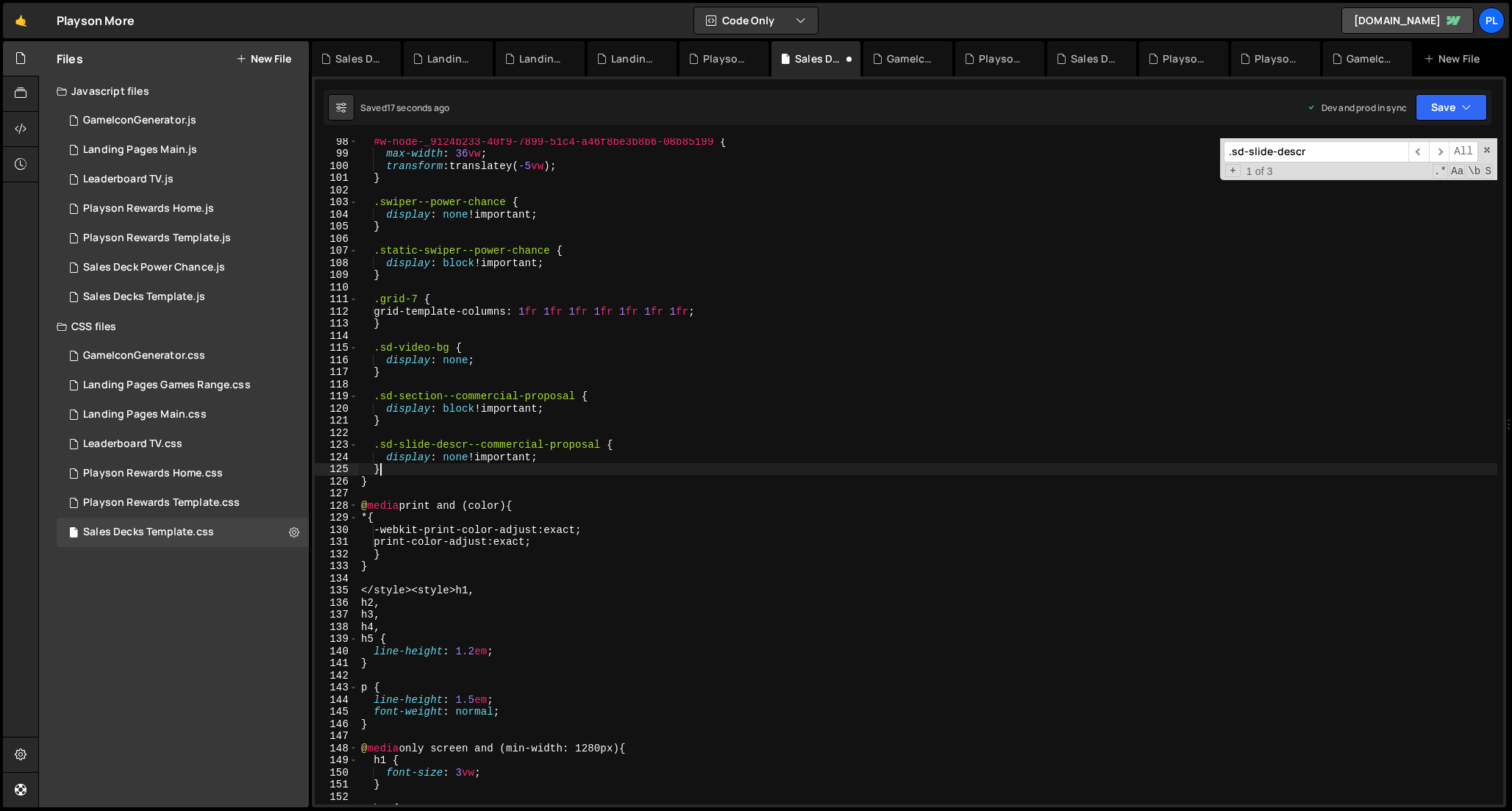
click at [419, 474] on div "#w-node-_9124b233-40f9-7899-51c4-a46f8be3b8b6-08b85199 { max-width : 36 vw ; tr…" at bounding box center [927, 481] width 1139 height 690
paste textarea
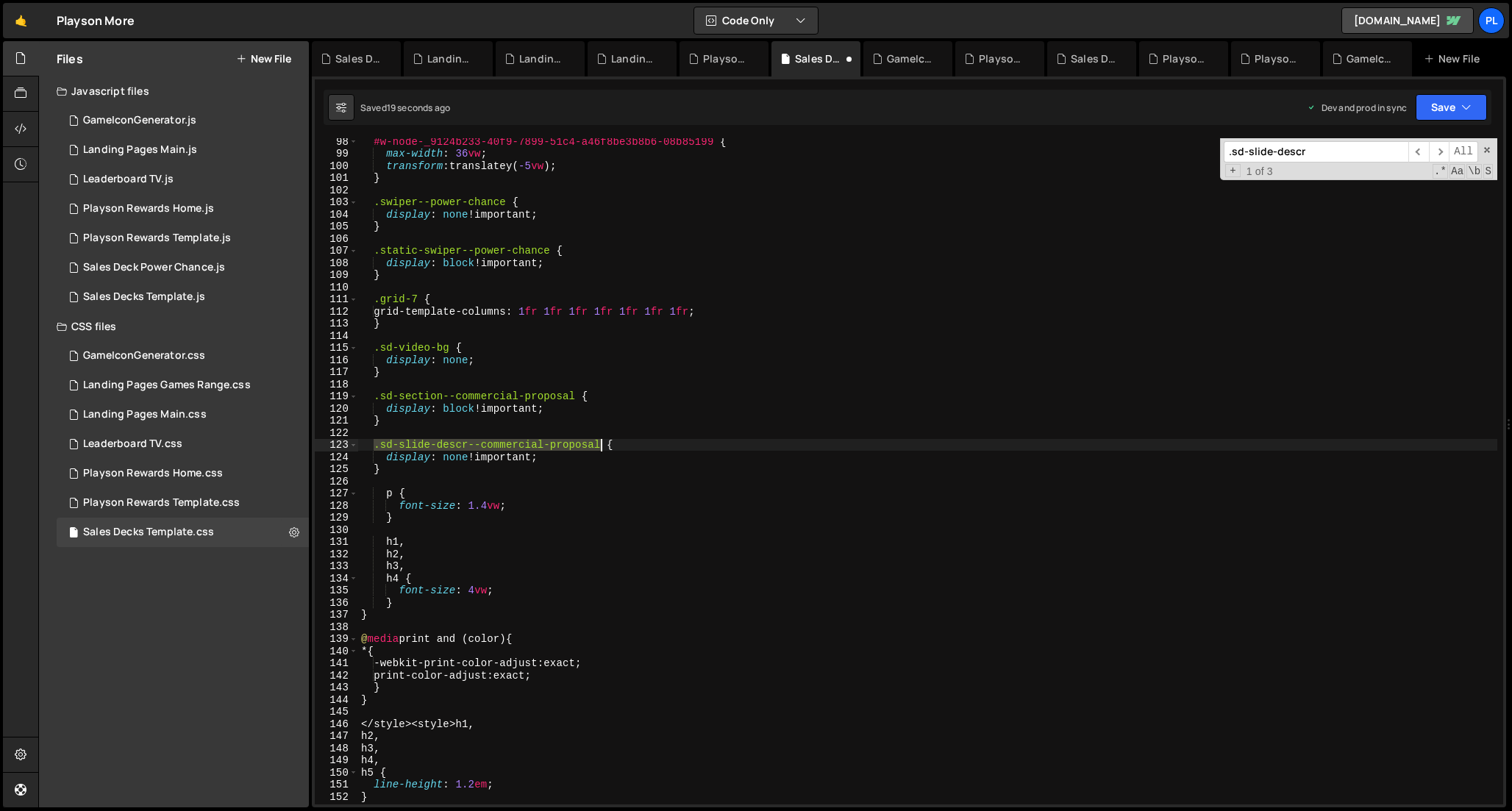
drag, startPoint x: 376, startPoint y: 450, endPoint x: 601, endPoint y: 442, distance: 225.1
click at [601, 442] on div "#w-node-_9124b233-40f9-7899-51c4-a46f8be3b8b6-08b85199 { max-width : 36 vw ; tr…" at bounding box center [927, 481] width 1139 height 690
click at [384, 496] on div "#w-node-_9124b233-40f9-7899-51c4-a46f8be3b8b6-08b85199 { max-width : 36 vw ; tr…" at bounding box center [927, 481] width 1139 height 690
paste textarea ".sd-slide-descr--commercial-proposal"
click at [374, 539] on div "#w-node-_9124b233-40f9-7899-51c4-a46f8be3b8b6-08b85199 { max-width : 36 vw ; tr…" at bounding box center [927, 481] width 1139 height 690
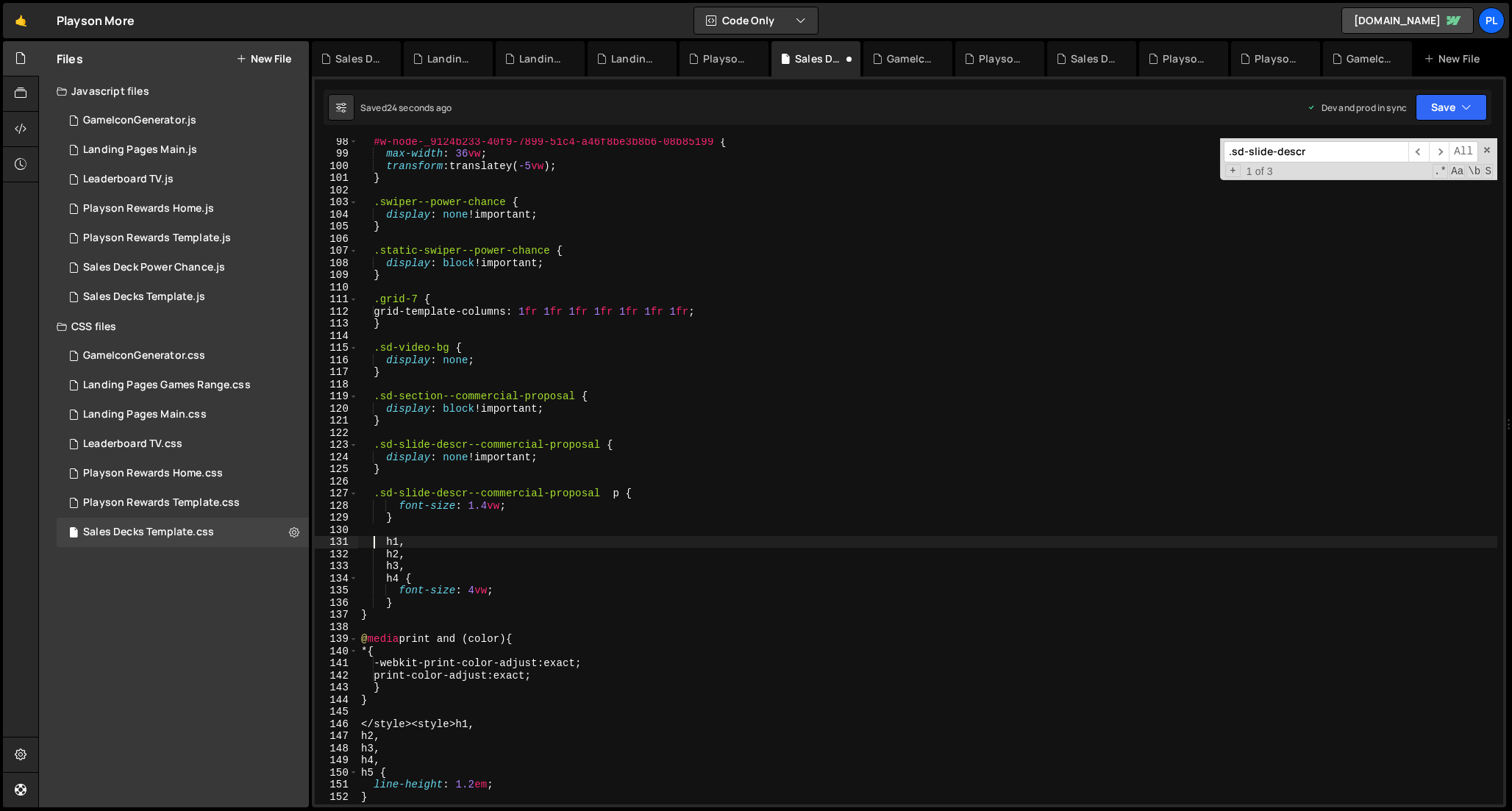
paste textarea ".sd-slide-descr--commercial-proposal"
click at [377, 551] on div "#w-node-_9124b233-40f9-7899-51c4-a46f8be3b8b6-08b85199 { max-width : 36 vw ; tr…" at bounding box center [927, 481] width 1139 height 690
paste textarea ".sd-slide-descr--commercial-proposal"
click at [375, 563] on div "#w-node-_9124b233-40f9-7899-51c4-a46f8be3b8b6-08b85199 { max-width : 36 vw ; tr…" at bounding box center [927, 481] width 1139 height 690
paste textarea ".sd-slide-descr--commercial-proposal"
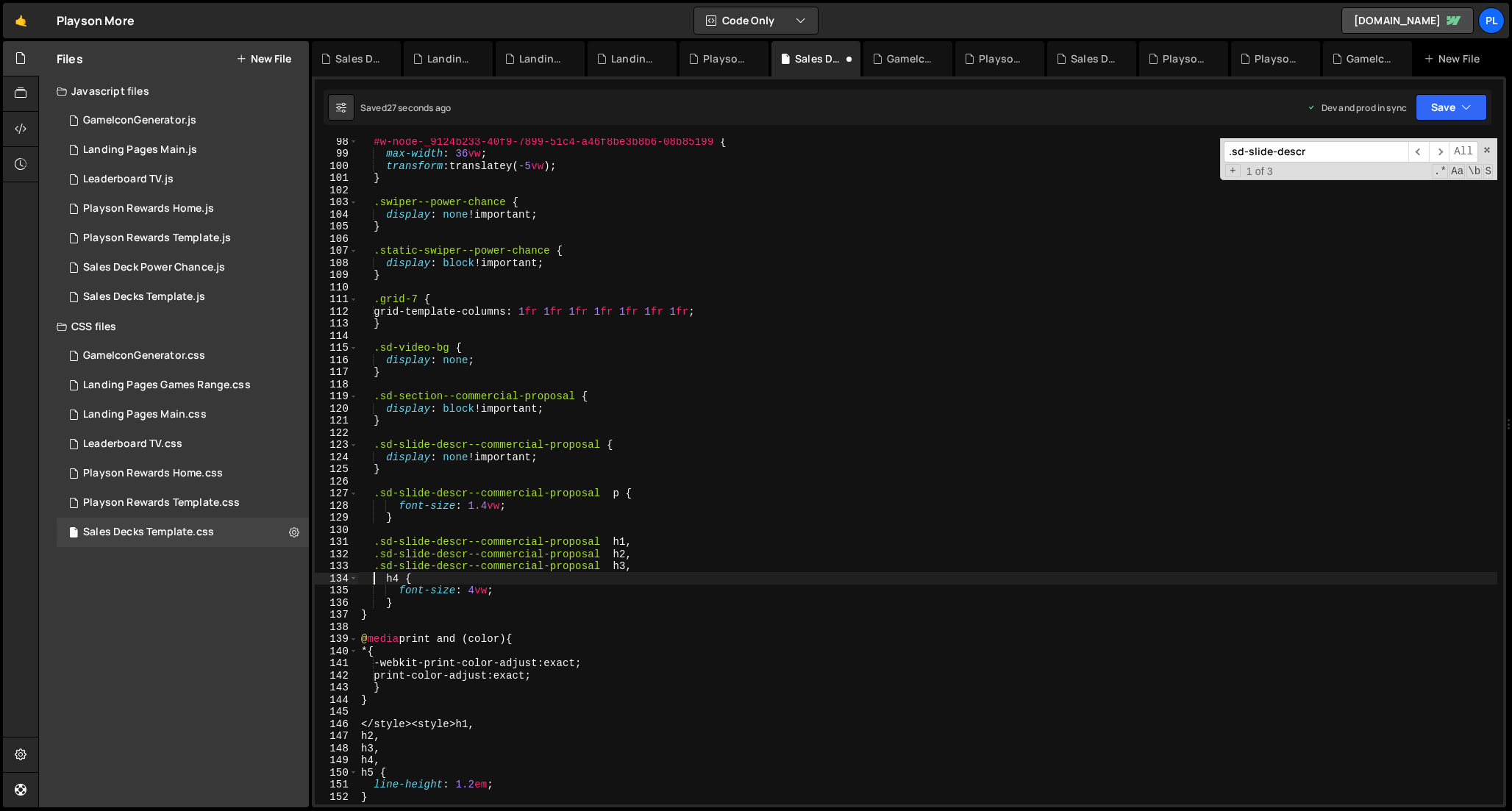
click at [377, 579] on div "#w-node-_9124b233-40f9-7899-51c4-a46f8be3b8b6-08b85199 { max-width : 36 vw ; tr…" at bounding box center [927, 481] width 1139 height 690
paste textarea ".sd-slide-descr--commercial-proposal"
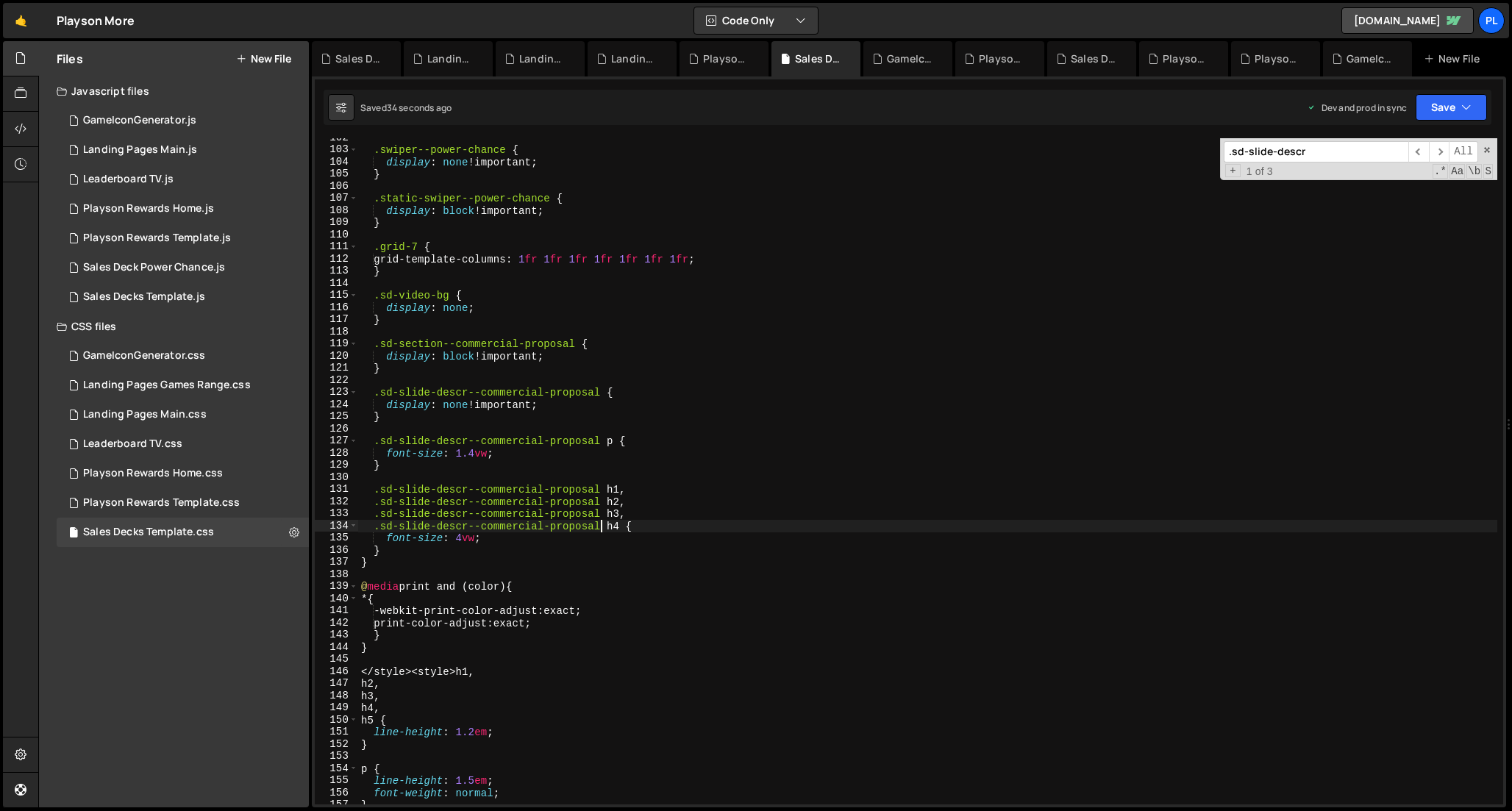
scroll to position [1233, 0]
click at [649, 507] on div ".swiper--power-chance { display : none !important ; } .static-swiper--power-cha…" at bounding box center [927, 476] width 1139 height 690
click at [646, 520] on div ".swiper--power-chance { display : none !important ; } .static-swiper--power-cha…" at bounding box center [927, 476] width 1139 height 690
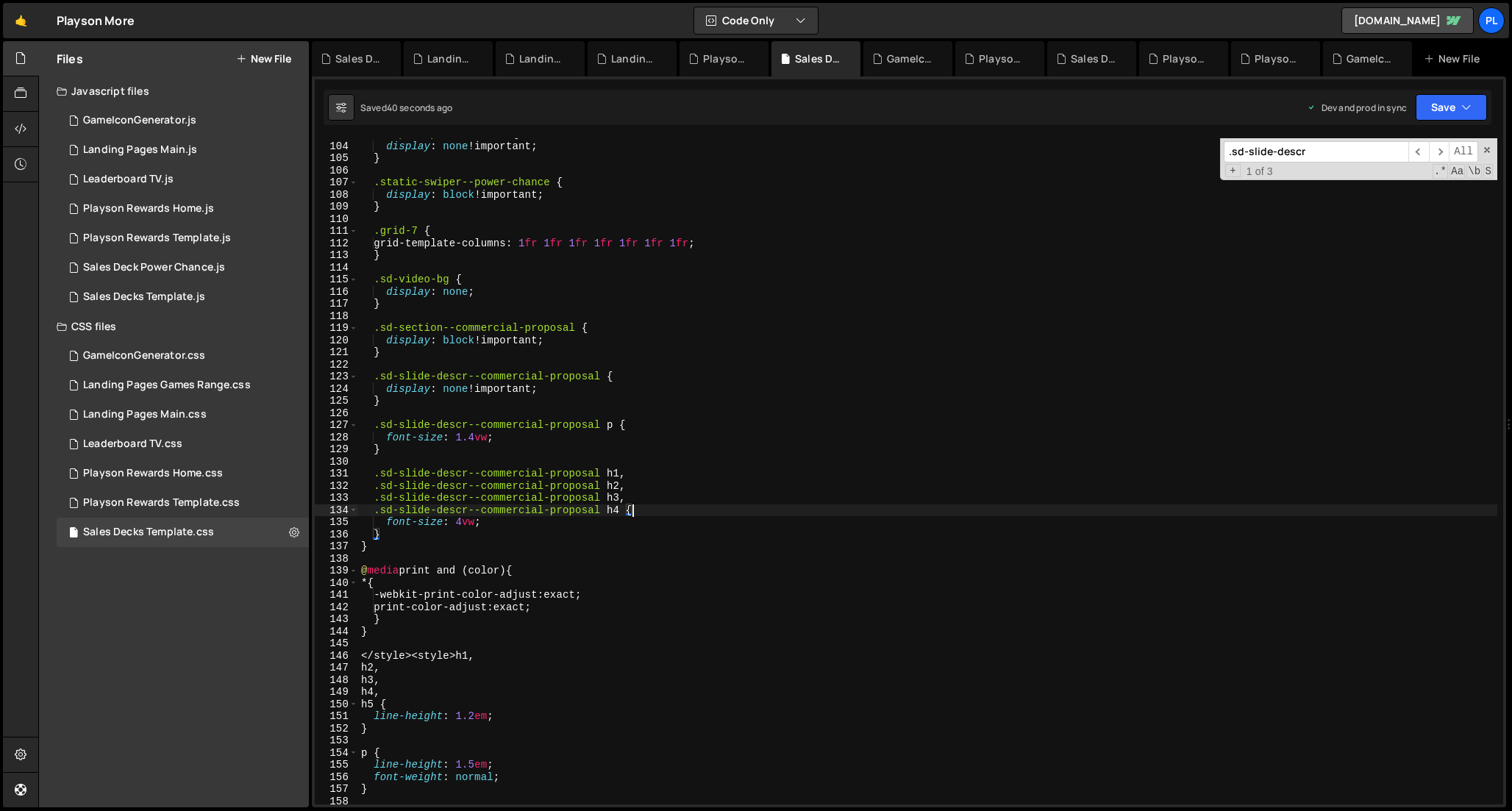
click at [530, 528] on div ".swiper--power-chance { display : none !important ; } .static-swiper--power-cha…" at bounding box center [927, 473] width 1139 height 690
click at [521, 533] on div ".swiper--power-chance { display : none !important ; } .static-swiper--power-cha…" at bounding box center [927, 473] width 1139 height 690
drag, startPoint x: 378, startPoint y: 474, endPoint x: 602, endPoint y: 470, distance: 224.0
click at [602, 470] on div ".swiper--power-chance { display : none !important ; } .static-swiper--power-cha…" at bounding box center [927, 473] width 1139 height 690
paste textarea "ection"
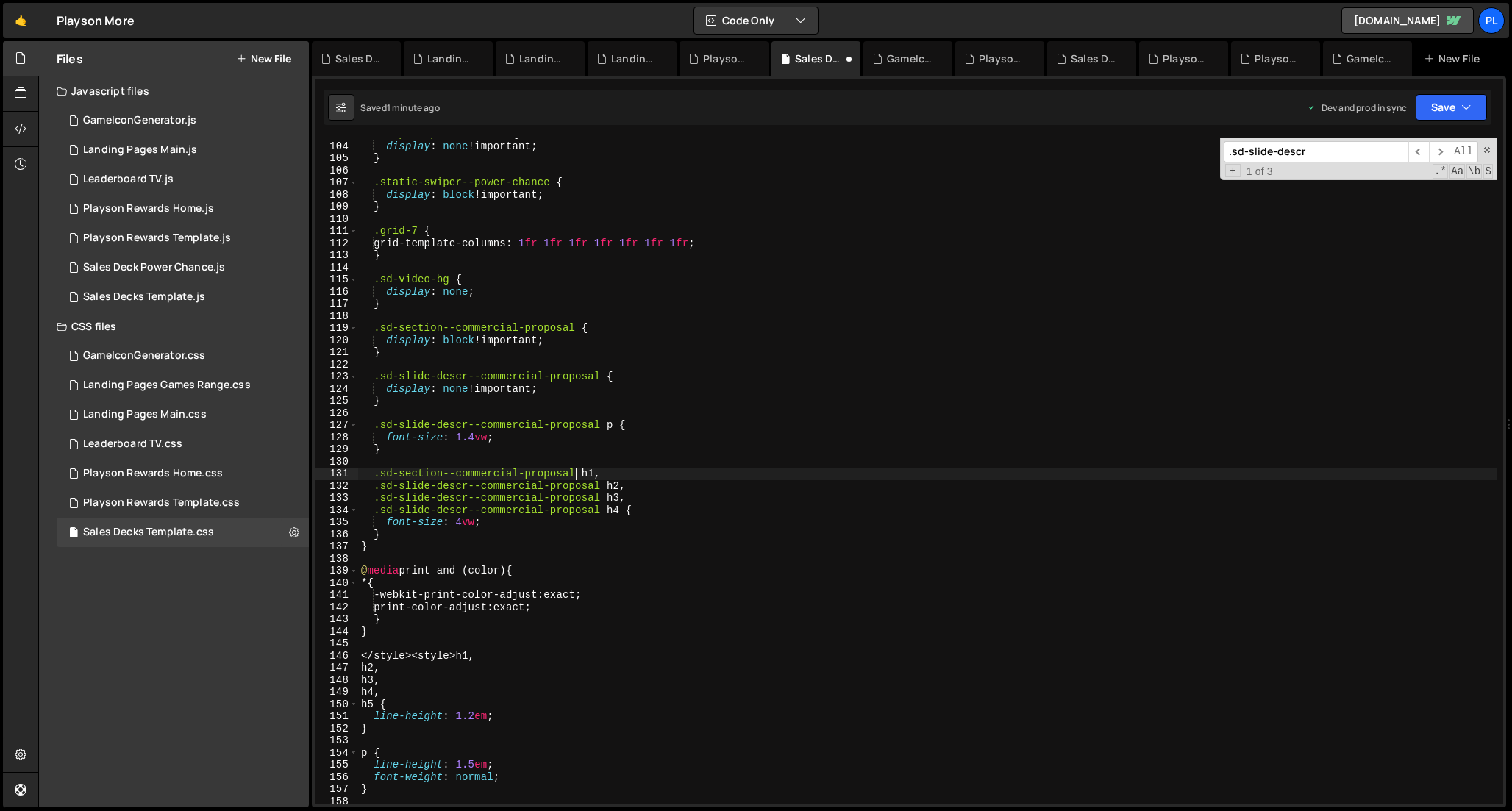
click at [595, 486] on div ".swiper--power-chance { display : none !important ; } .static-swiper--power-cha…" at bounding box center [927, 473] width 1139 height 690
drag, startPoint x: 597, startPoint y: 486, endPoint x: 378, endPoint y: 484, distance: 219.0
click at [378, 484] on div ".swiper--power-chance { display : none !important ; } .static-swiper--power-cha…" at bounding box center [927, 473] width 1139 height 690
paste textarea "sd-section--commercial-proposal"
drag, startPoint x: 381, startPoint y: 494, endPoint x: 600, endPoint y: 494, distance: 219.0
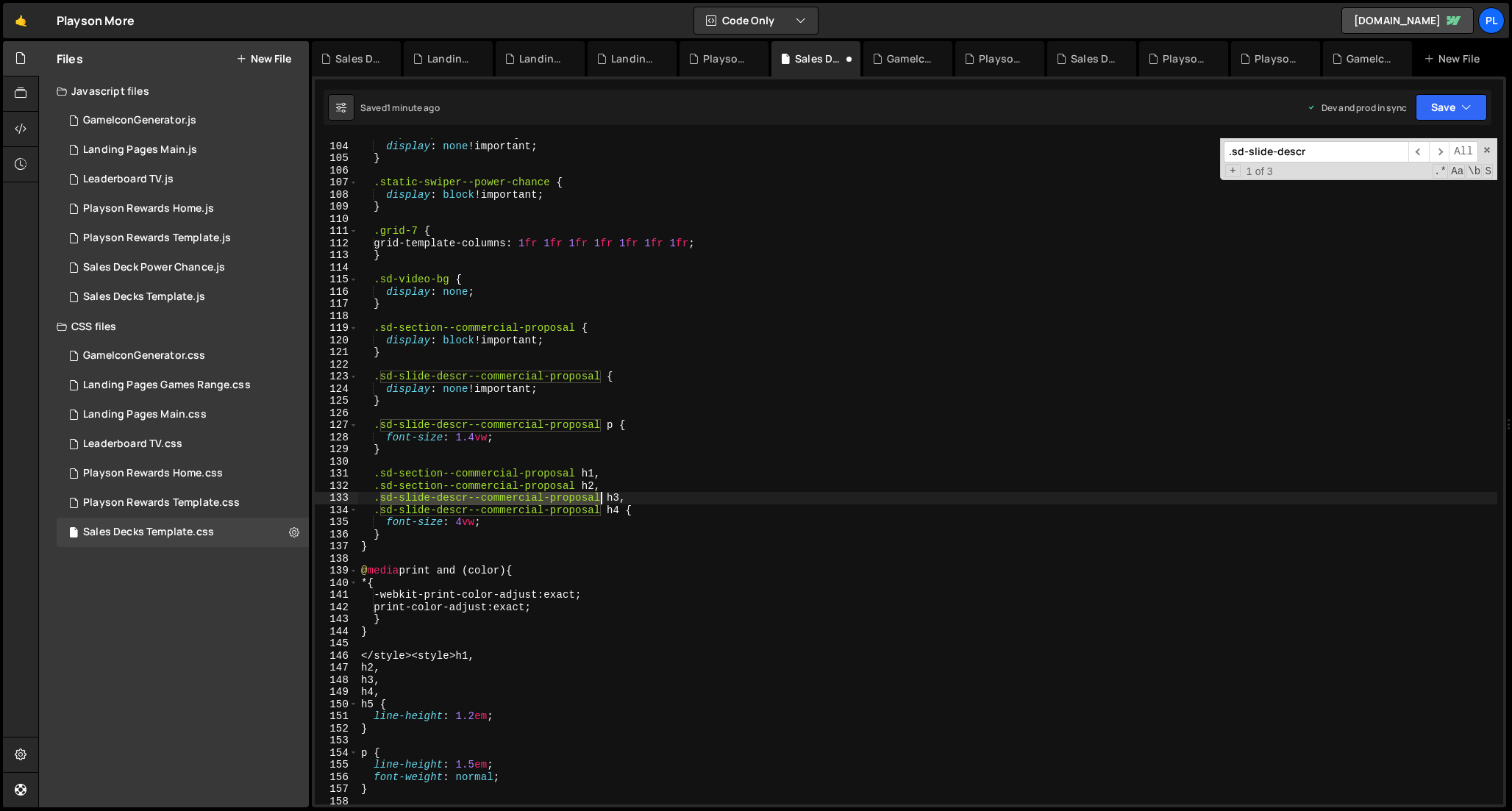
click at [600, 494] on div ".swiper--power-chance { display : none !important ; } .static-swiper--power-cha…" at bounding box center [927, 473] width 1139 height 690
paste textarea "ection"
drag, startPoint x: 600, startPoint y: 505, endPoint x: 378, endPoint y: 506, distance: 222.0
click at [378, 506] on div ".swiper--power-chance { display : none !important ; } .static-swiper--power-cha…" at bounding box center [927, 473] width 1139 height 690
paste textarea "ection"
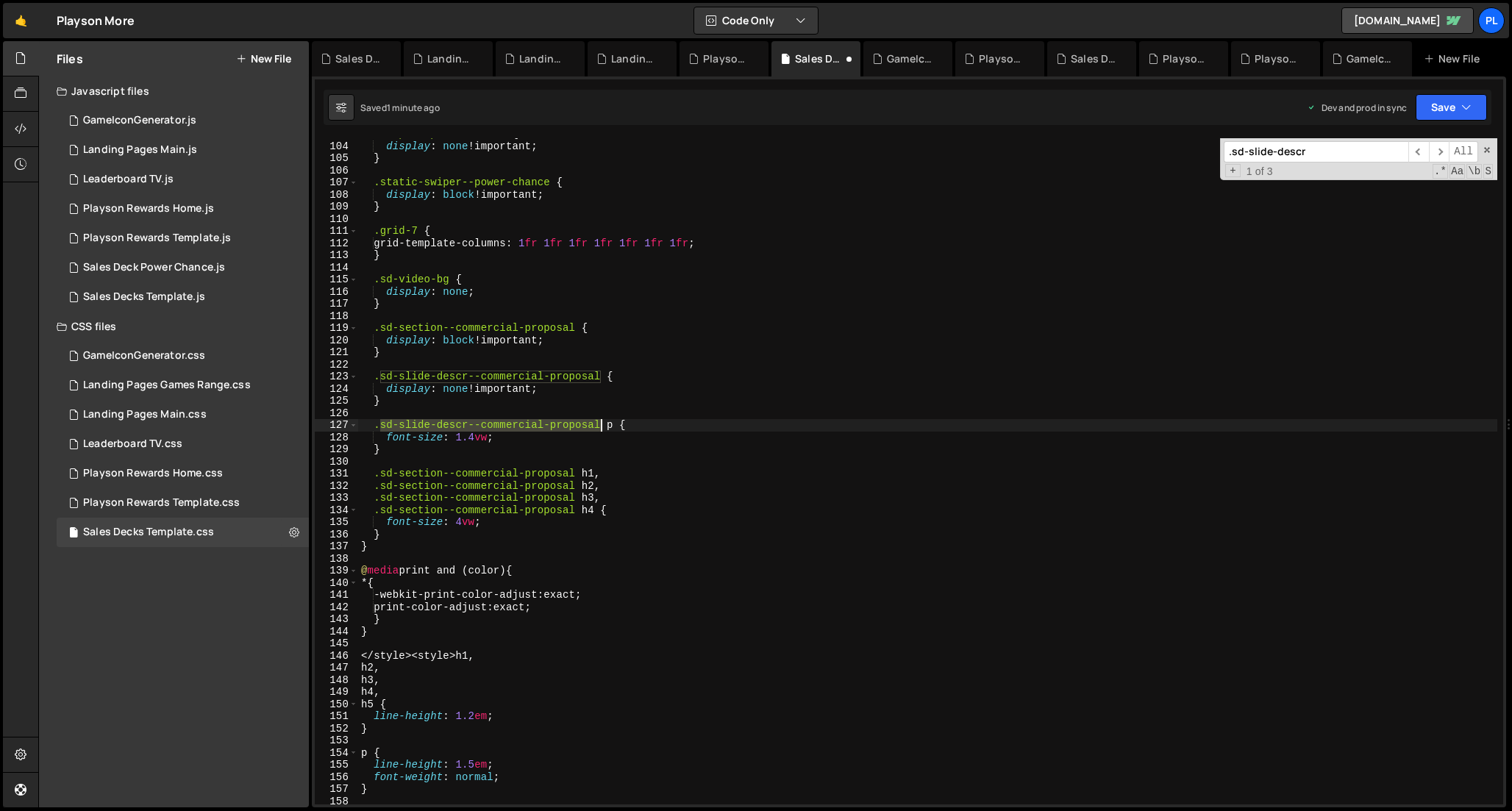
drag, startPoint x: 380, startPoint y: 426, endPoint x: 600, endPoint y: 421, distance: 220.1
click at [600, 421] on div ".swiper--power-chance { display : none !important ; } .static-swiper--power-cha…" at bounding box center [927, 473] width 1139 height 690
paste textarea "ection"
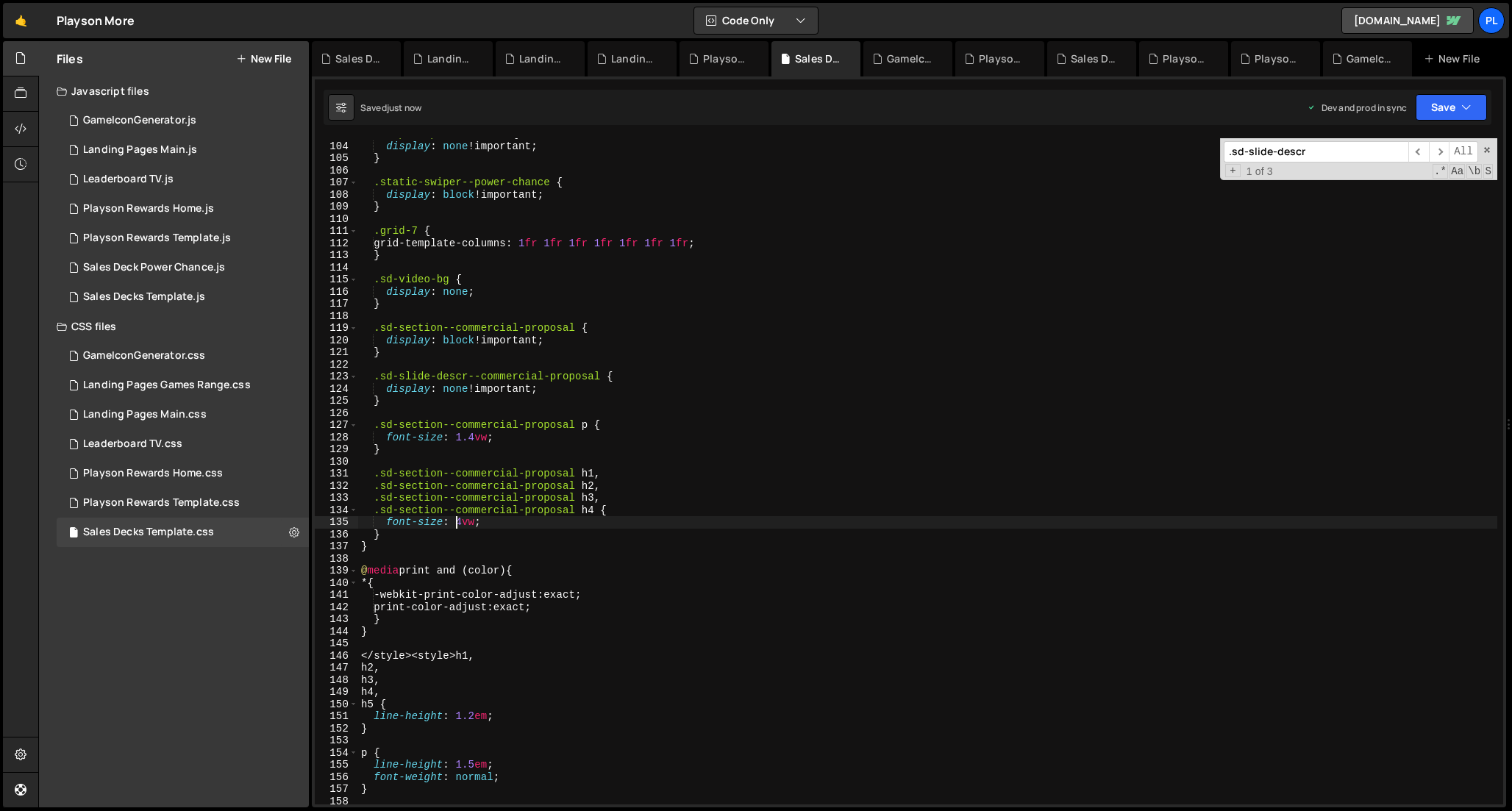
click at [455, 522] on div ".swiper--power-chance { display : none !important ; } .static-swiper--power-cha…" at bounding box center [927, 473] width 1139 height 690
type textarea "font-size: 1.6vw;"
